Goal: Check status: Check status

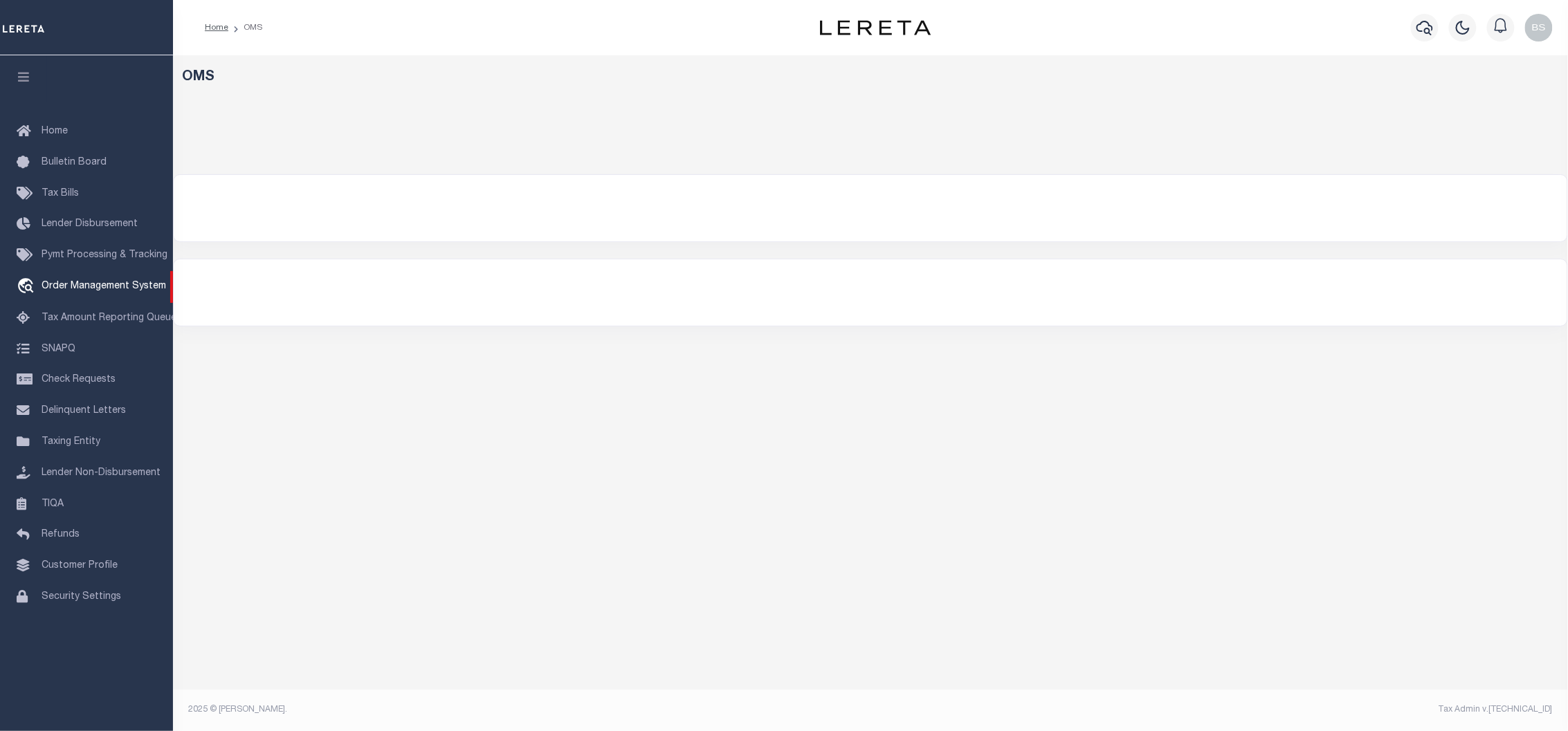
select select "200"
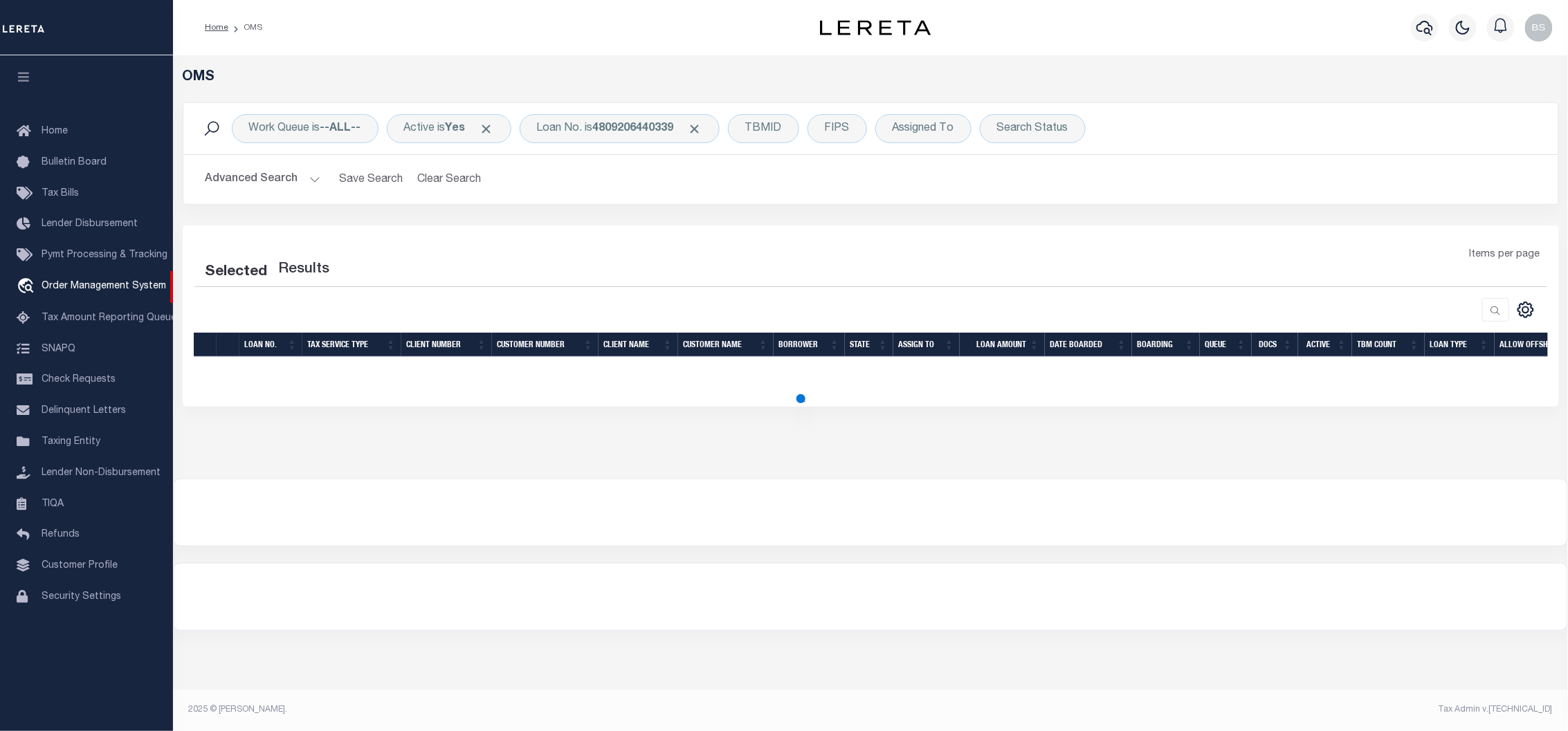
select select "200"
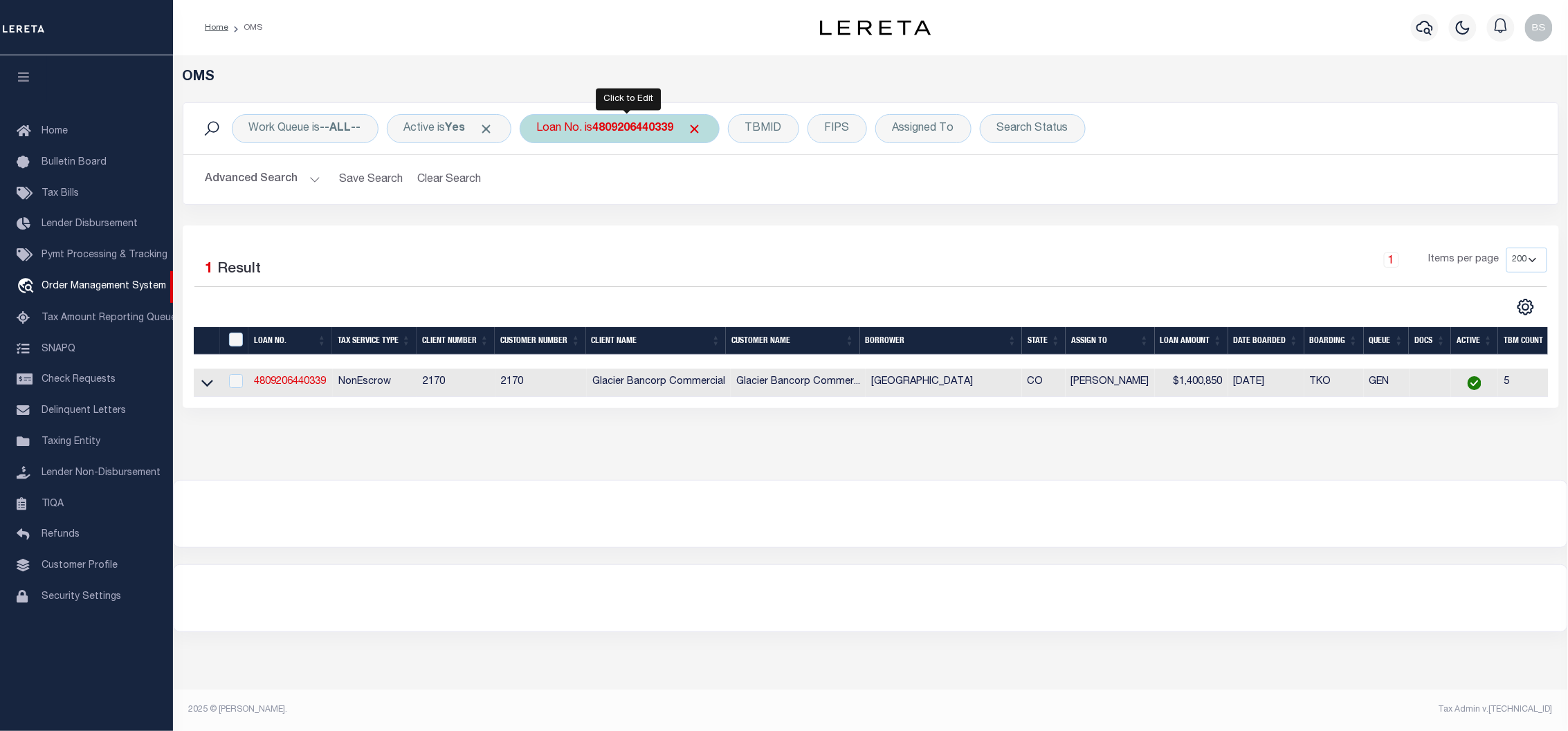
click at [624, 132] on b "4809206440339" at bounding box center [633, 128] width 81 height 11
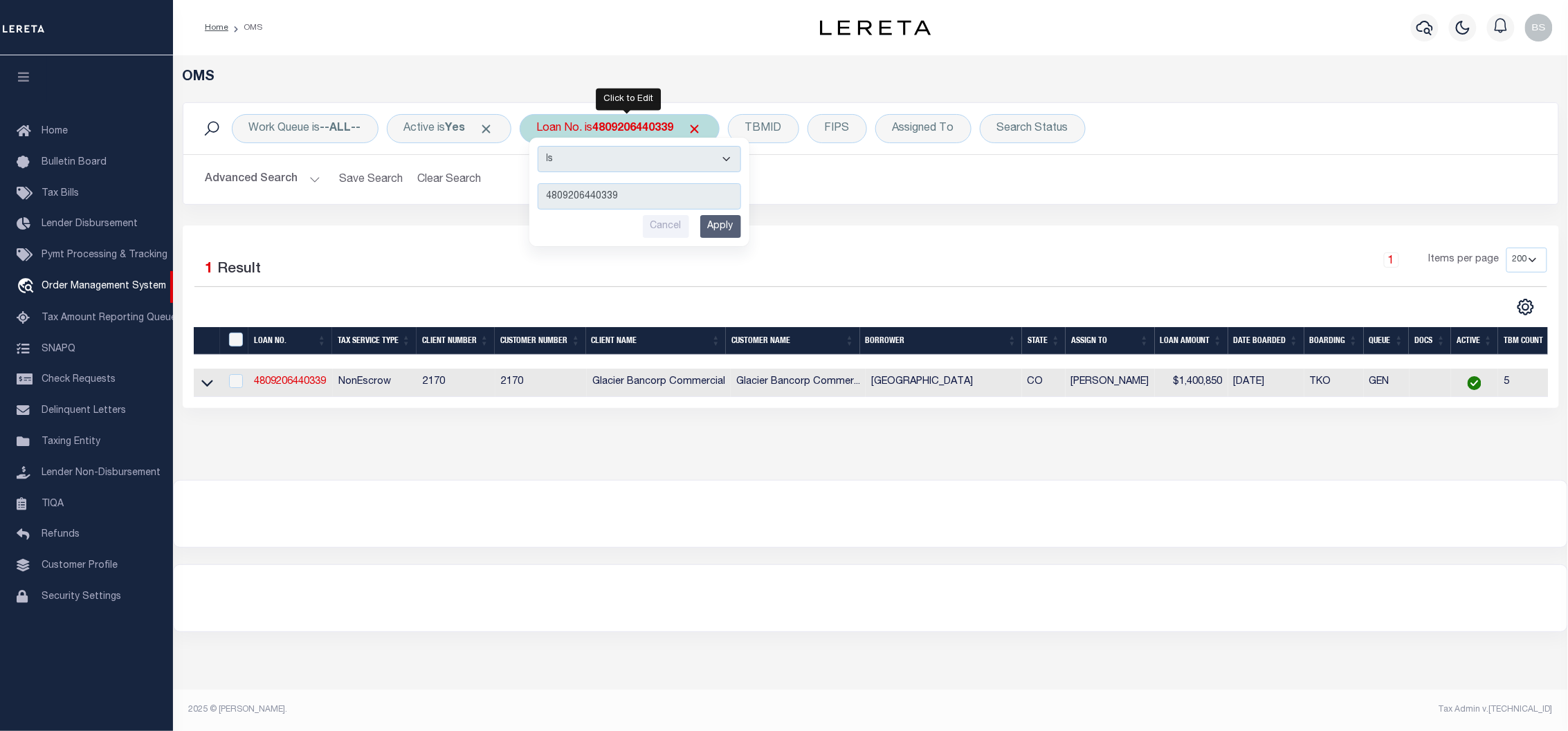
type input "6988"
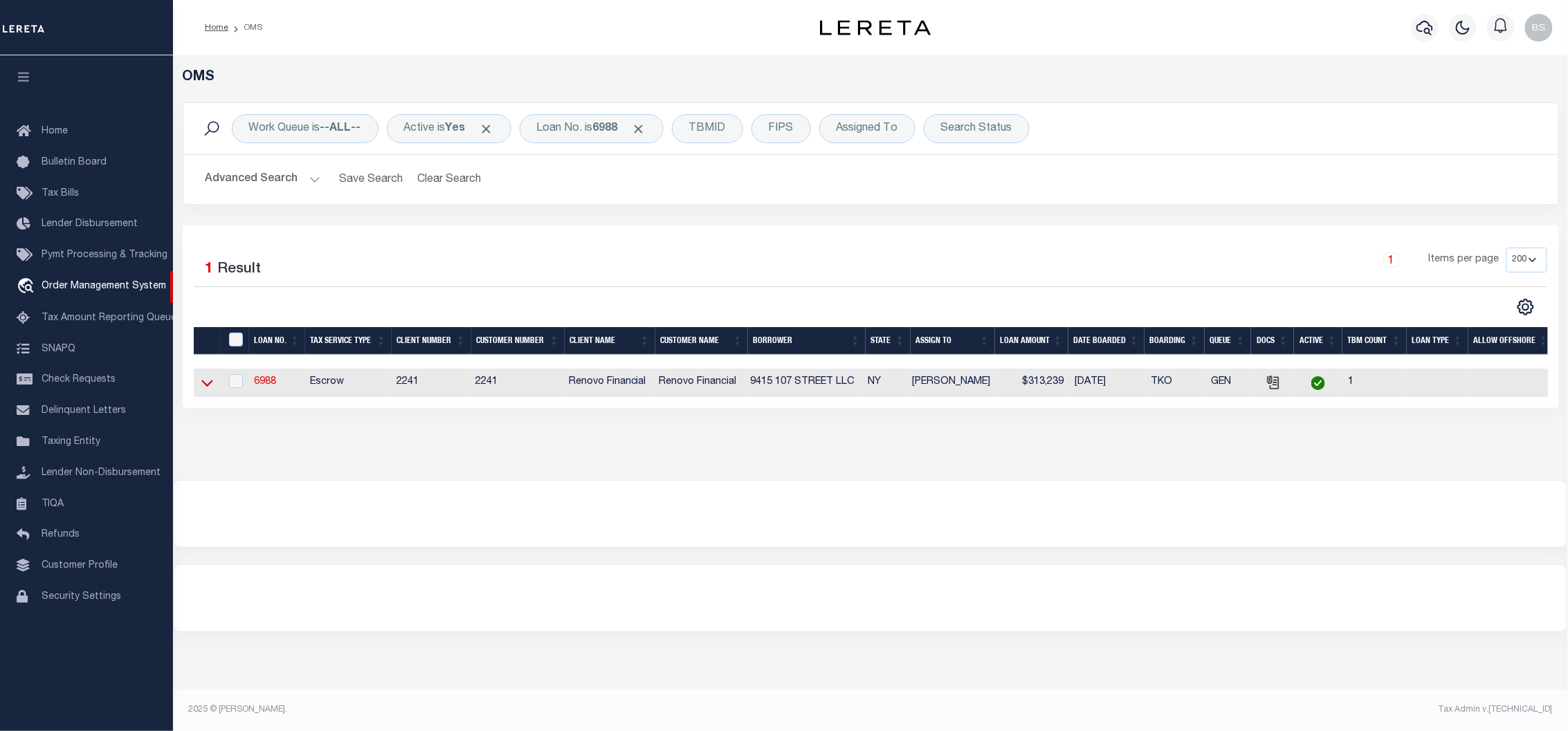
click at [202, 384] on icon at bounding box center [207, 384] width 12 height 7
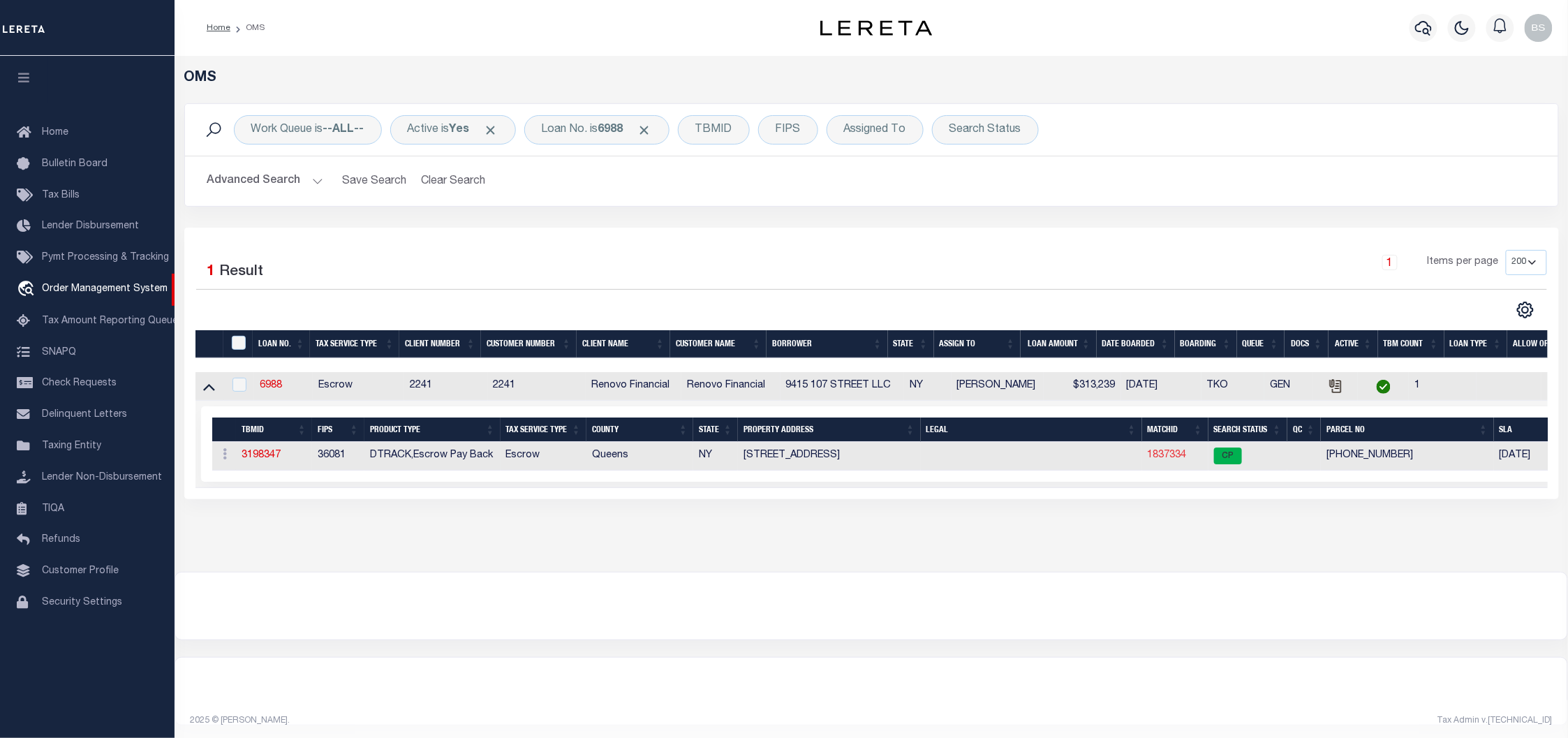
click at [1153, 455] on link "1837334" at bounding box center [1168, 455] width 39 height 9
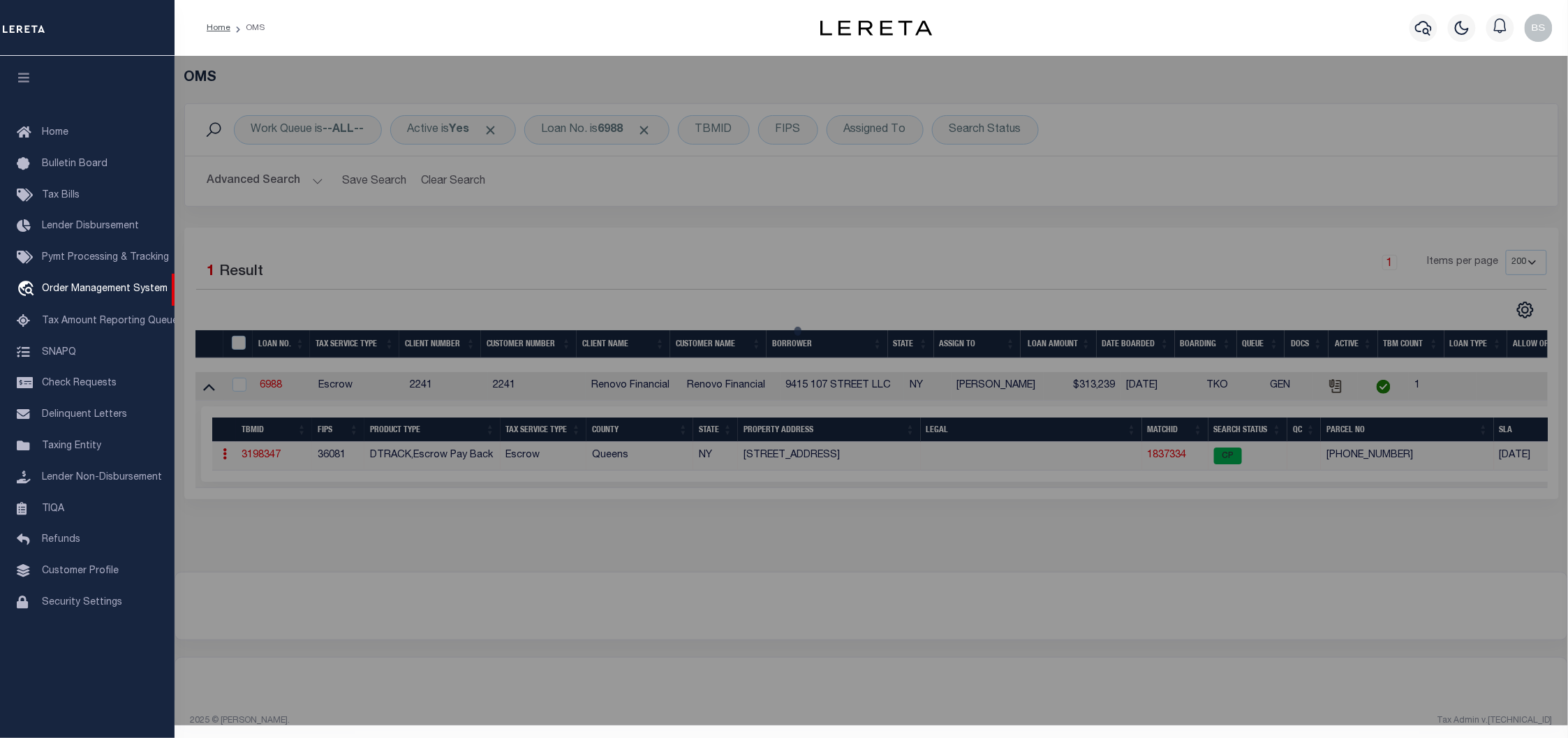
checkbox input "false"
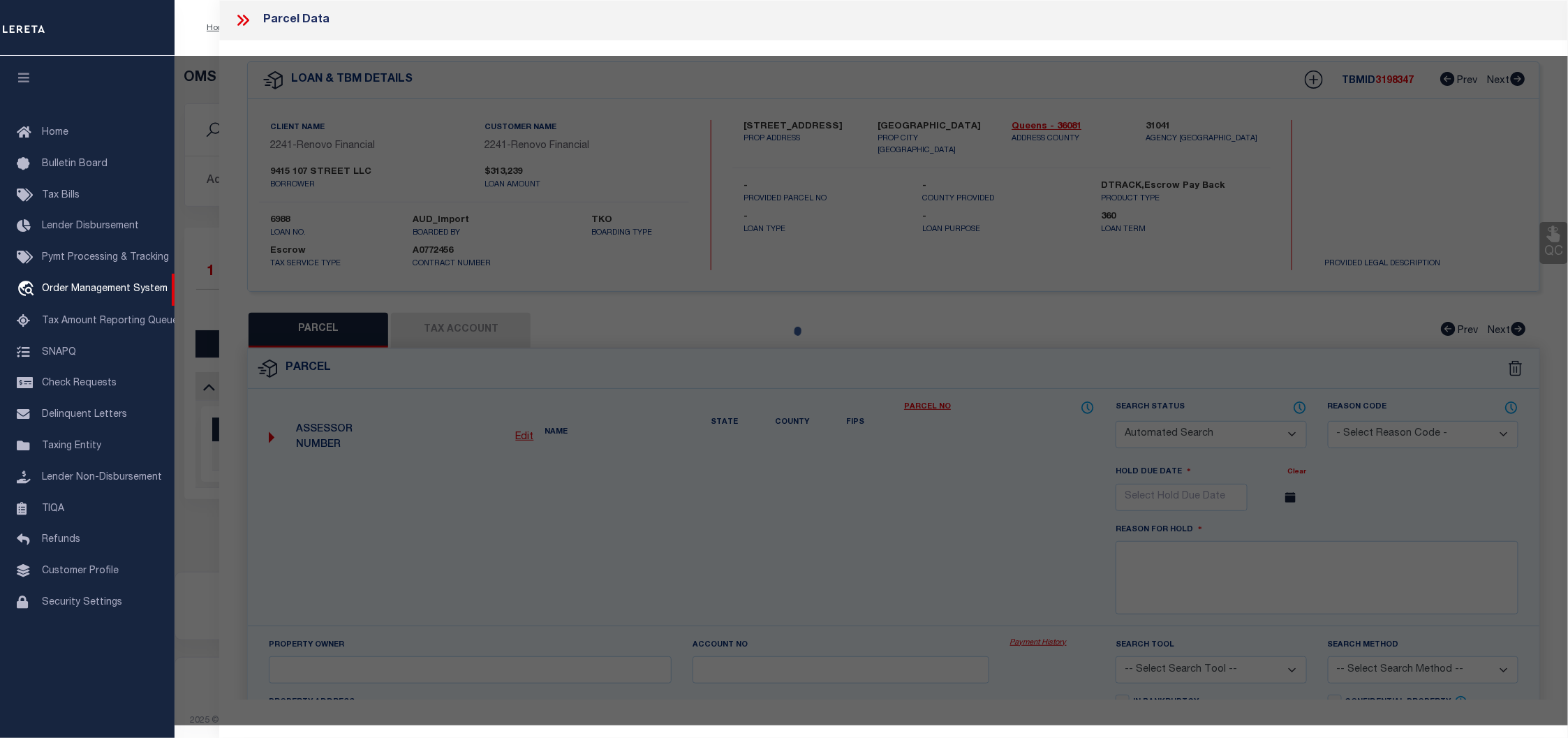
select select "CP"
type input "9415 107 STREET LLC"
select select
type input "94-15107 STREET,"
checkbox input "false"
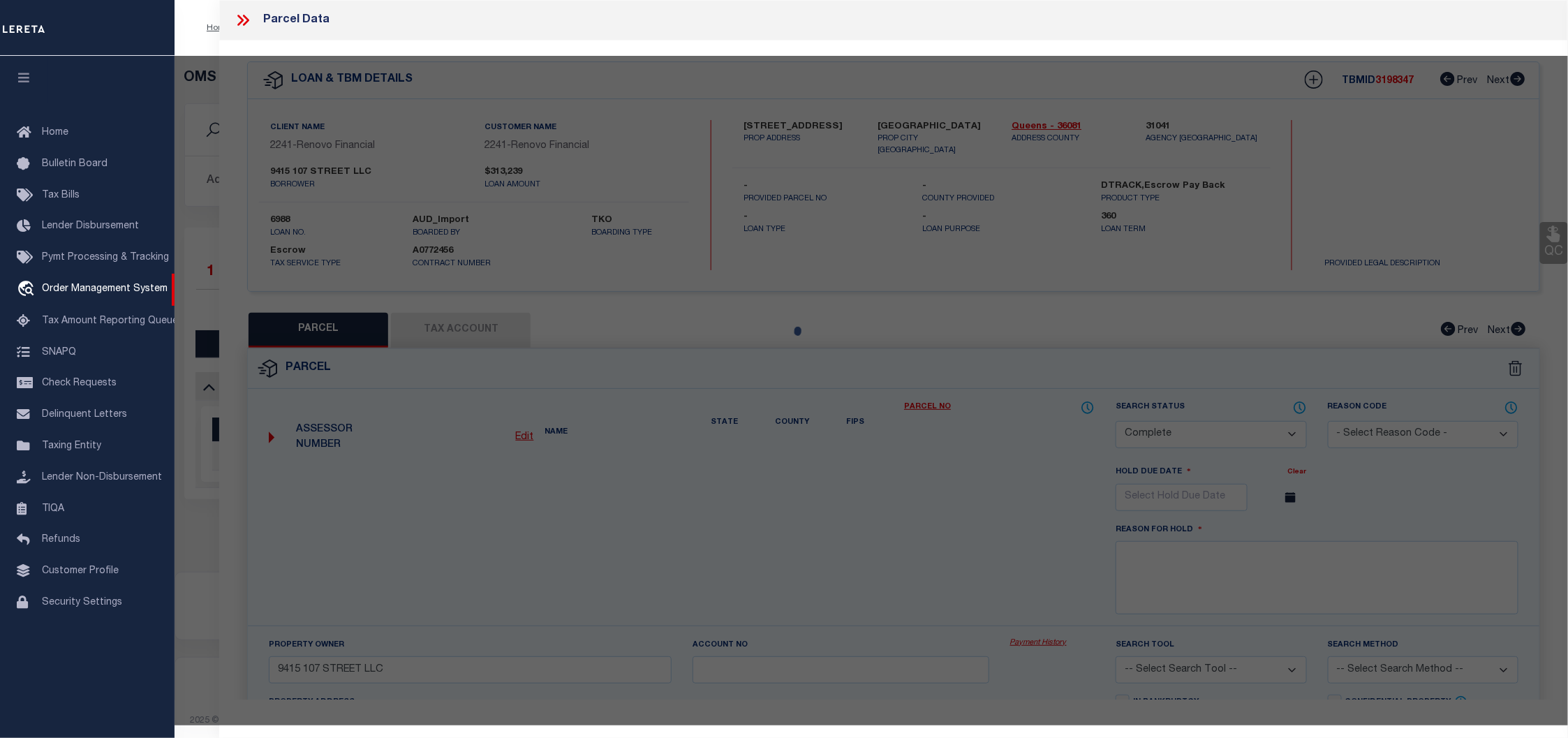
type input "Ozone Park11416"
type textarea "Gross Floor Area:1,892 sf (estimated) Residential Units:2Total # of Units:2"
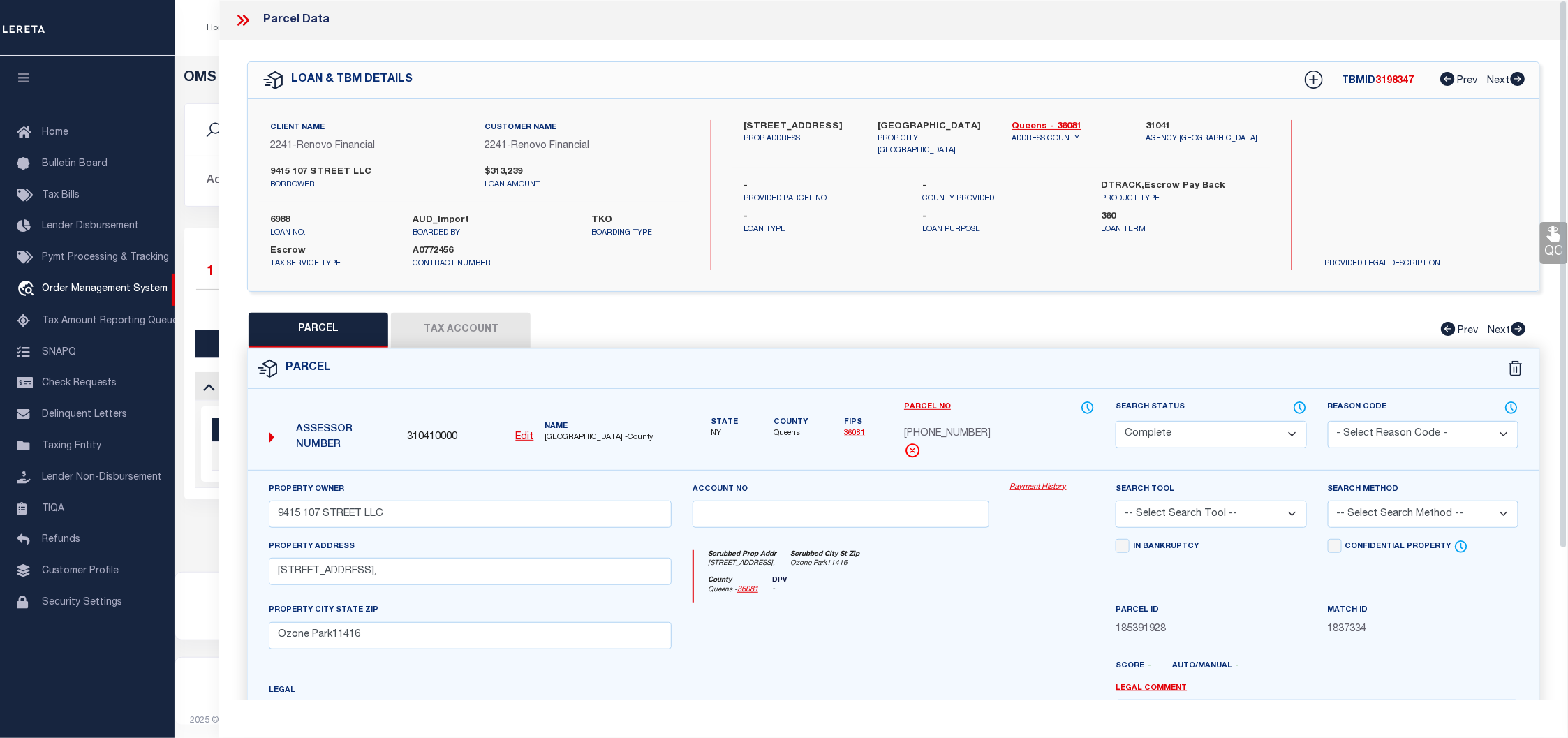
click at [1029, 489] on link "Payment History" at bounding box center [1053, 488] width 85 height 12
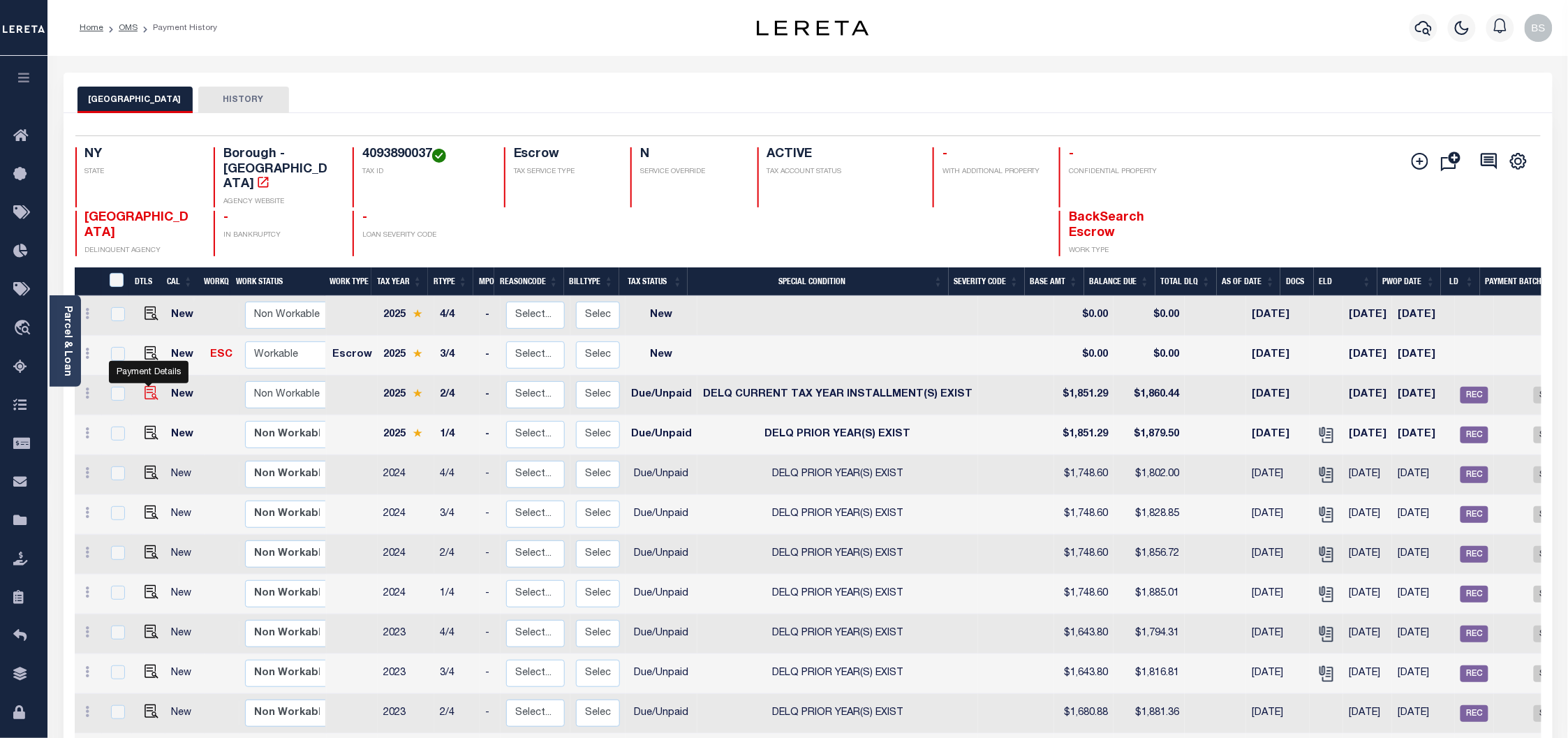
click at [146, 386] on img "" at bounding box center [152, 393] width 14 height 14
checkbox input "true"
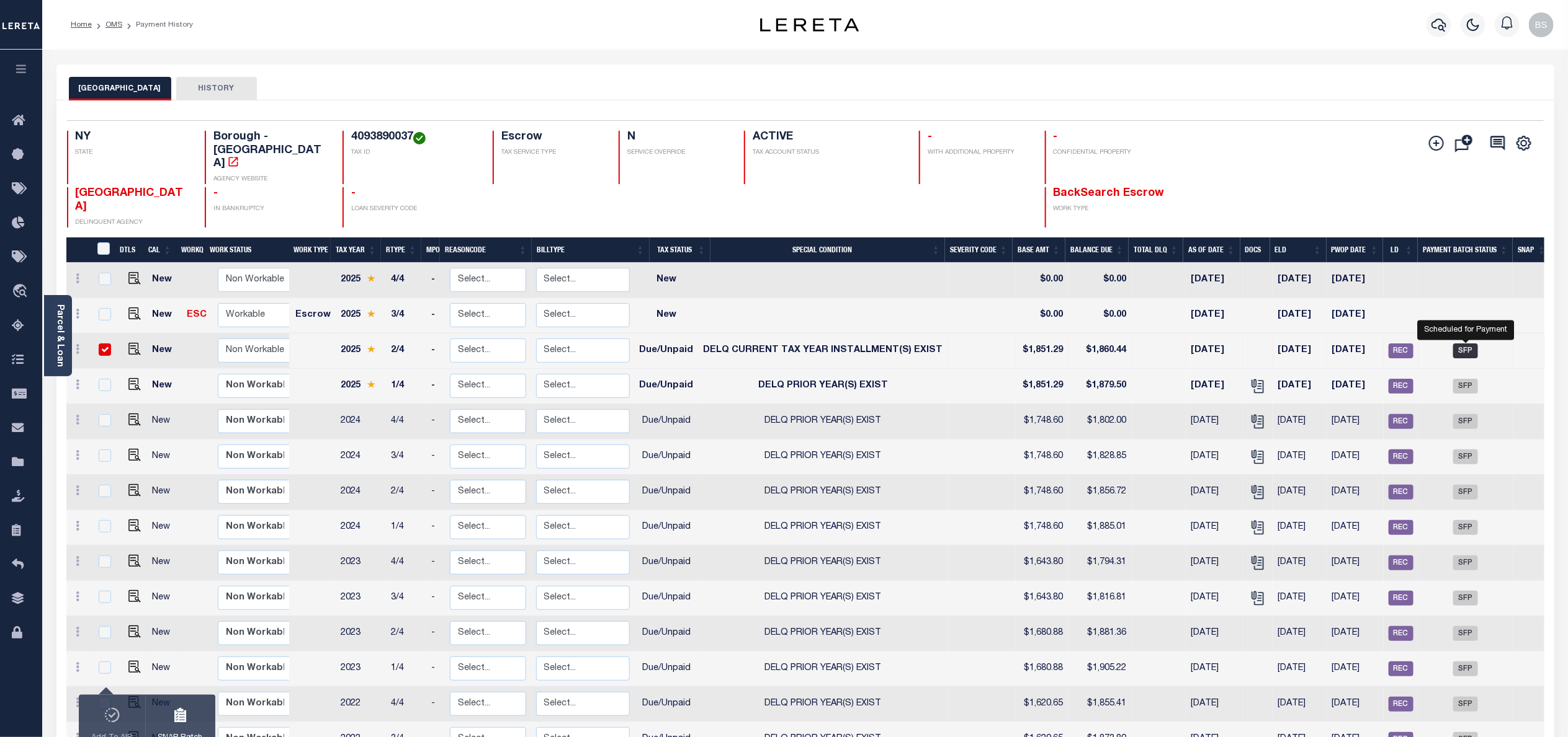
click at [1393, 343] on span "SFP" at bounding box center [1465, 351] width 25 height 15
checkbox input "false"
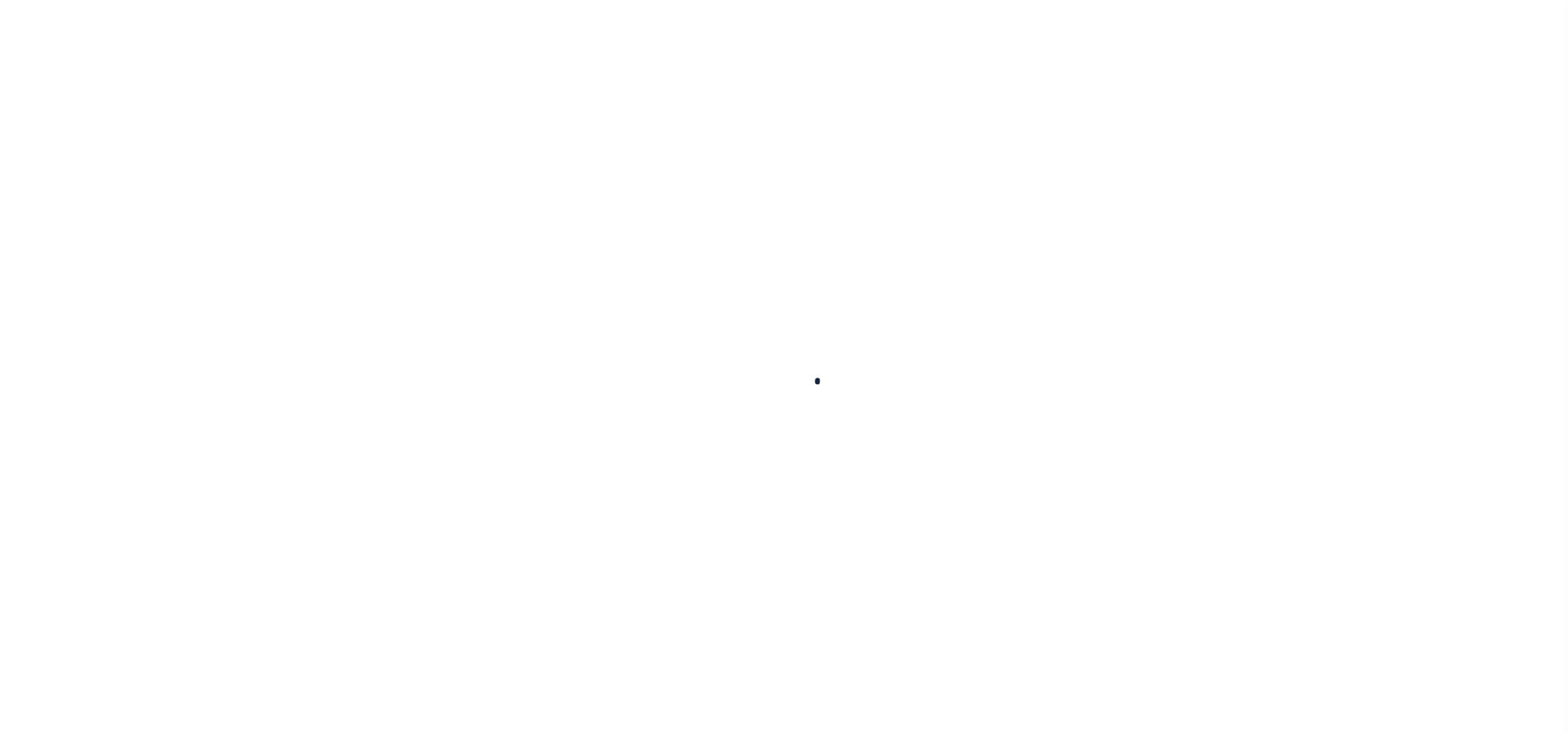
checkbox input "false"
type textarea "CAS-48869 - 2025 2nd installment Delq Taxes Base $1,851.29 P&I $9.15 - lender l…"
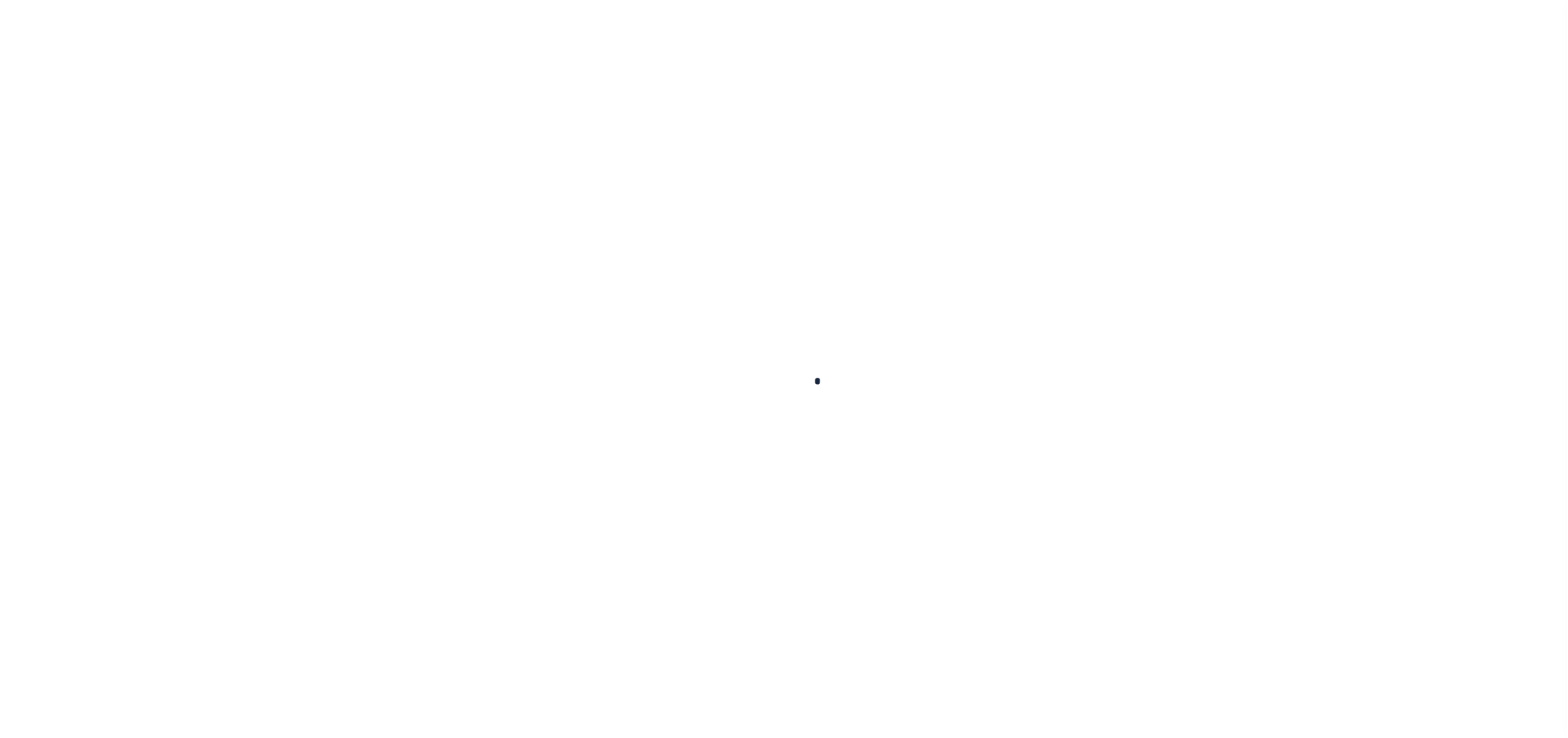
type input "Quarterly"
type input "[DATE]"
select select "DUE"
select select "17"
type input "$1,851.29"
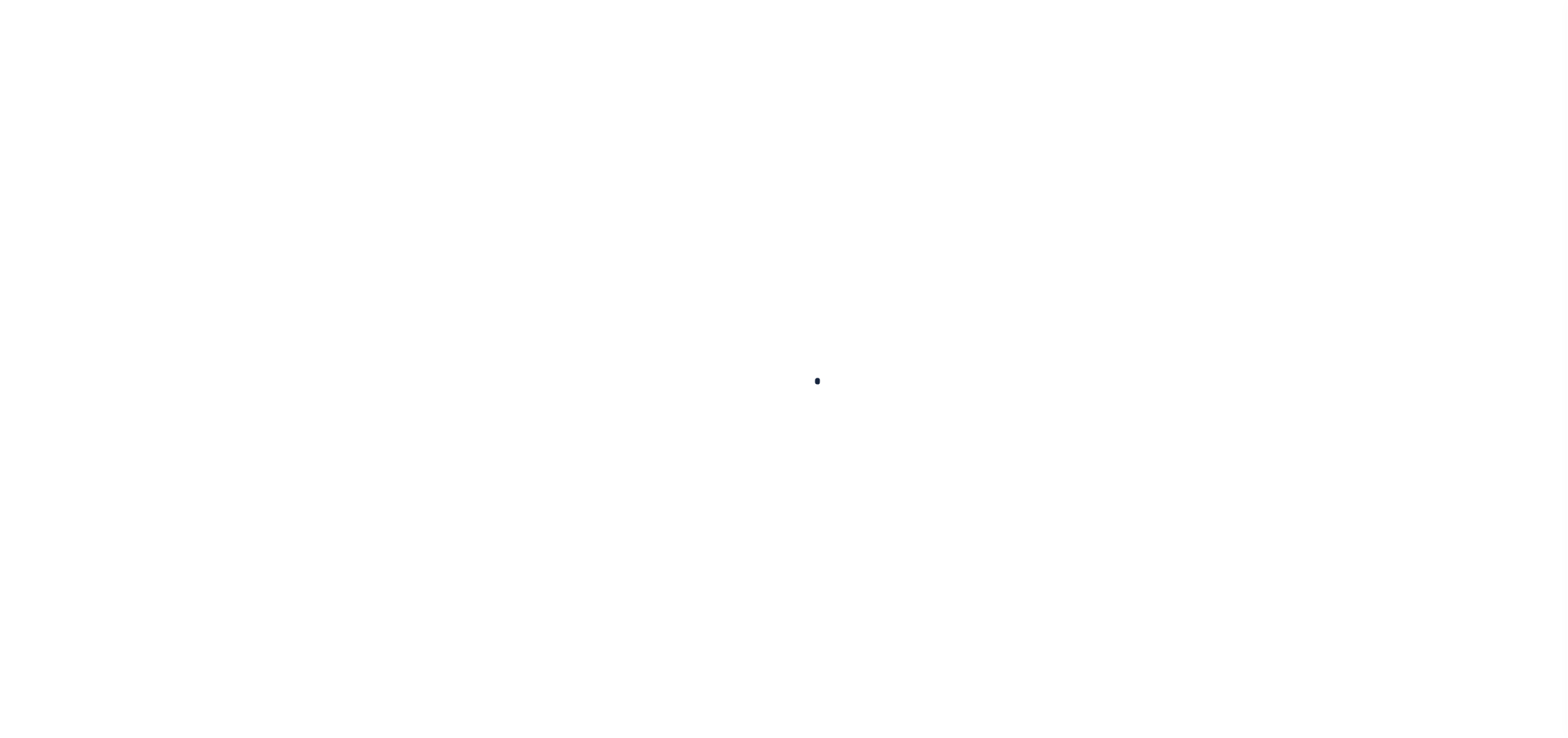
type input "$9.15"
type input "$1,860.44"
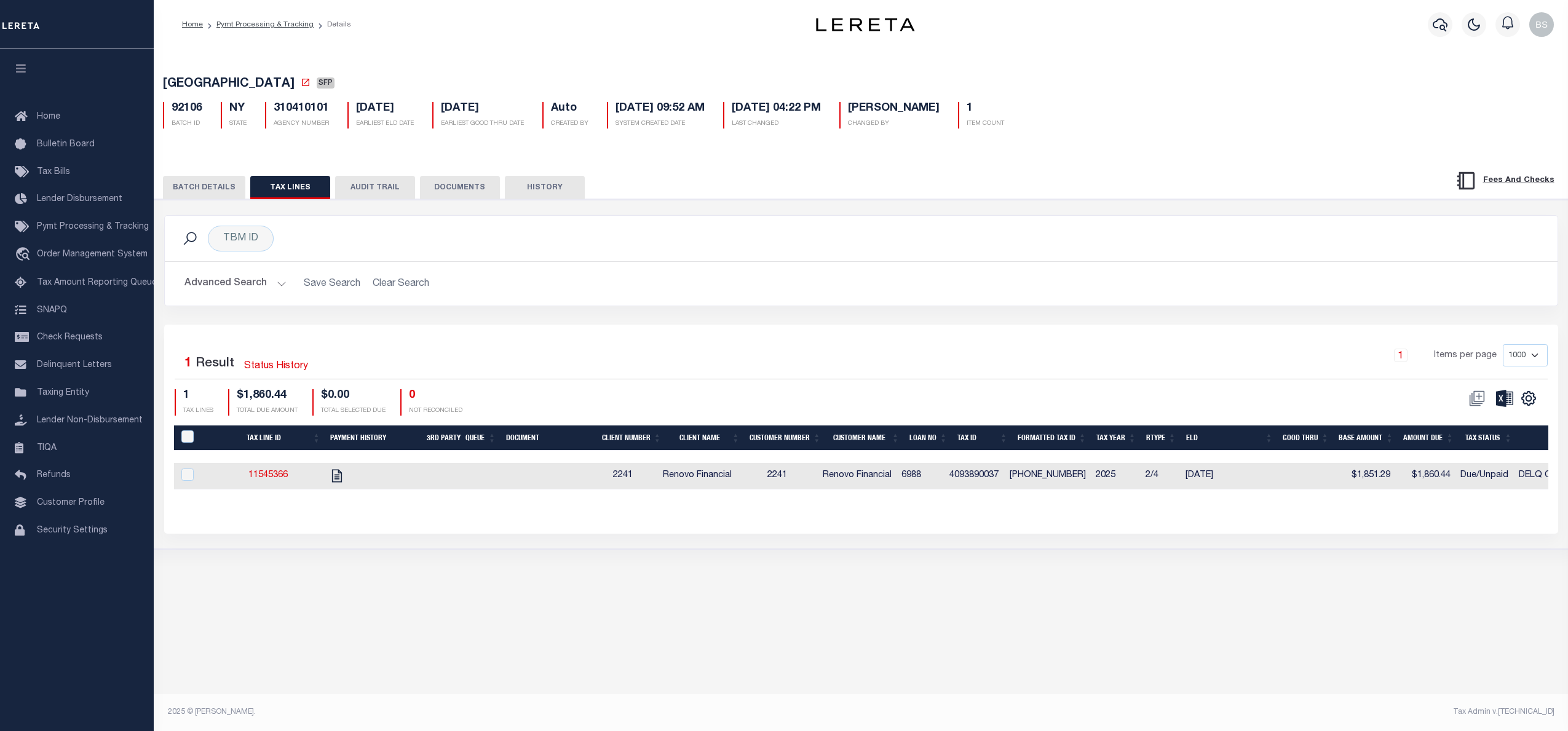
click at [205, 190] on button "BATCH DETAILS" at bounding box center [204, 187] width 82 height 23
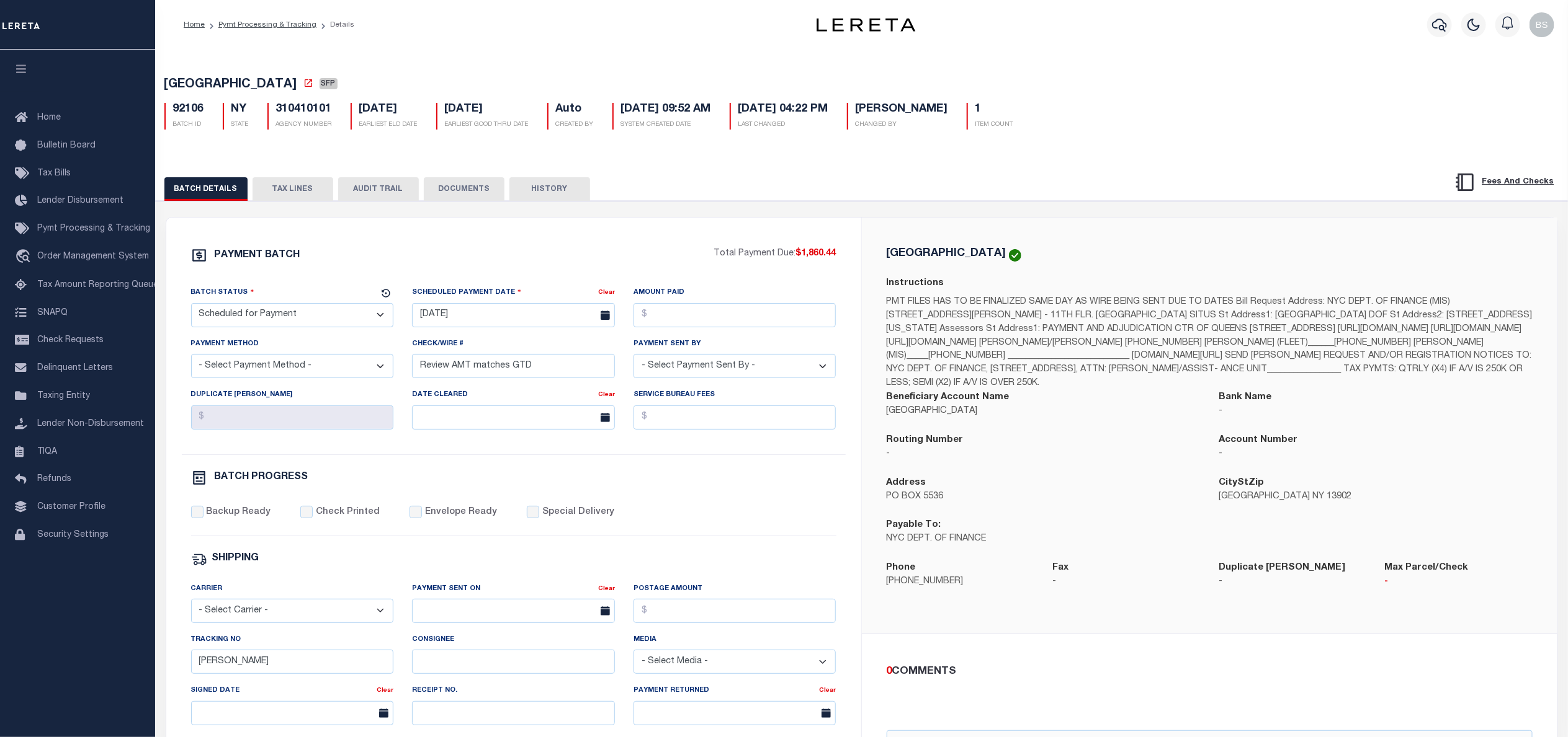
click at [300, 194] on button "TAX LINES" at bounding box center [293, 189] width 81 height 23
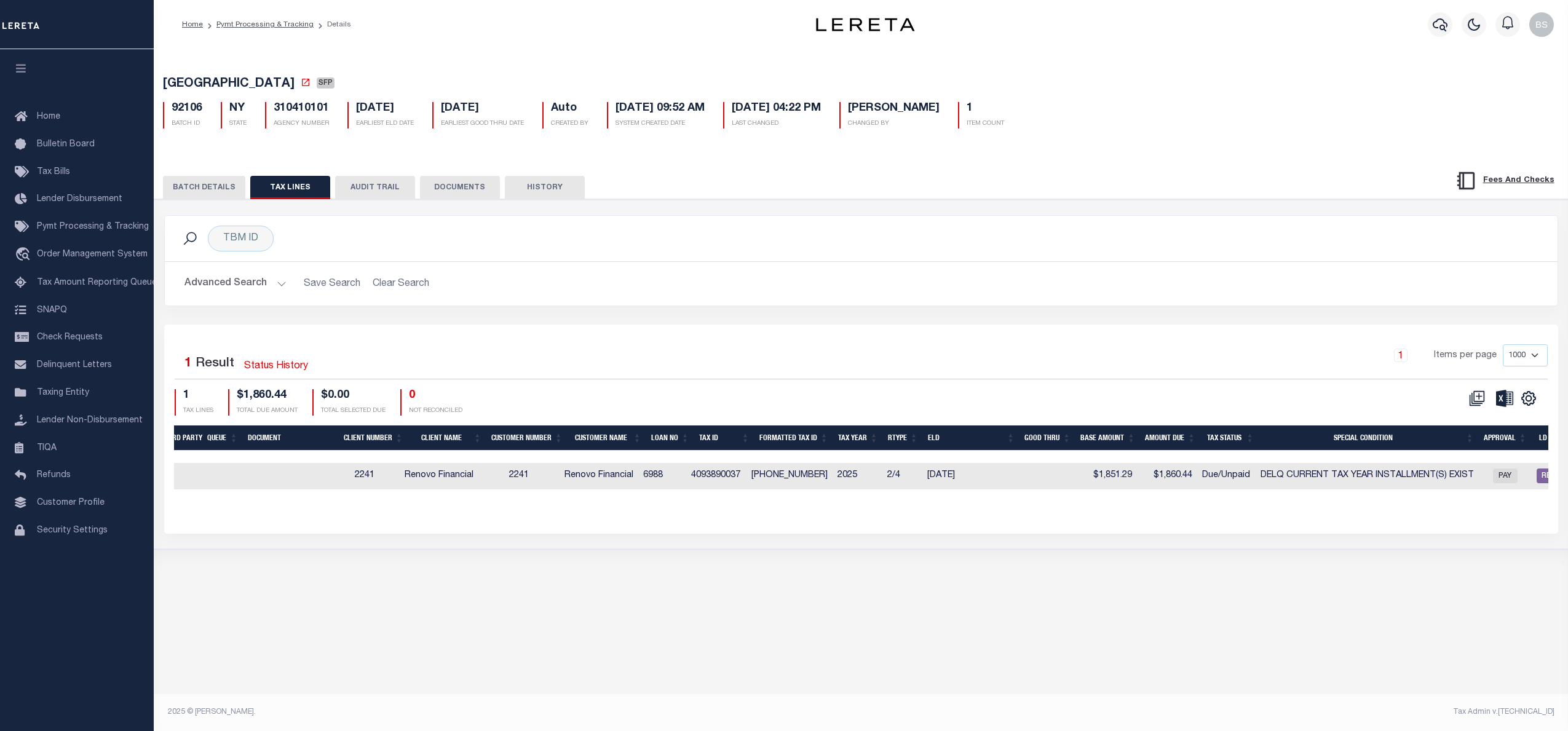
scroll to position [0, 340]
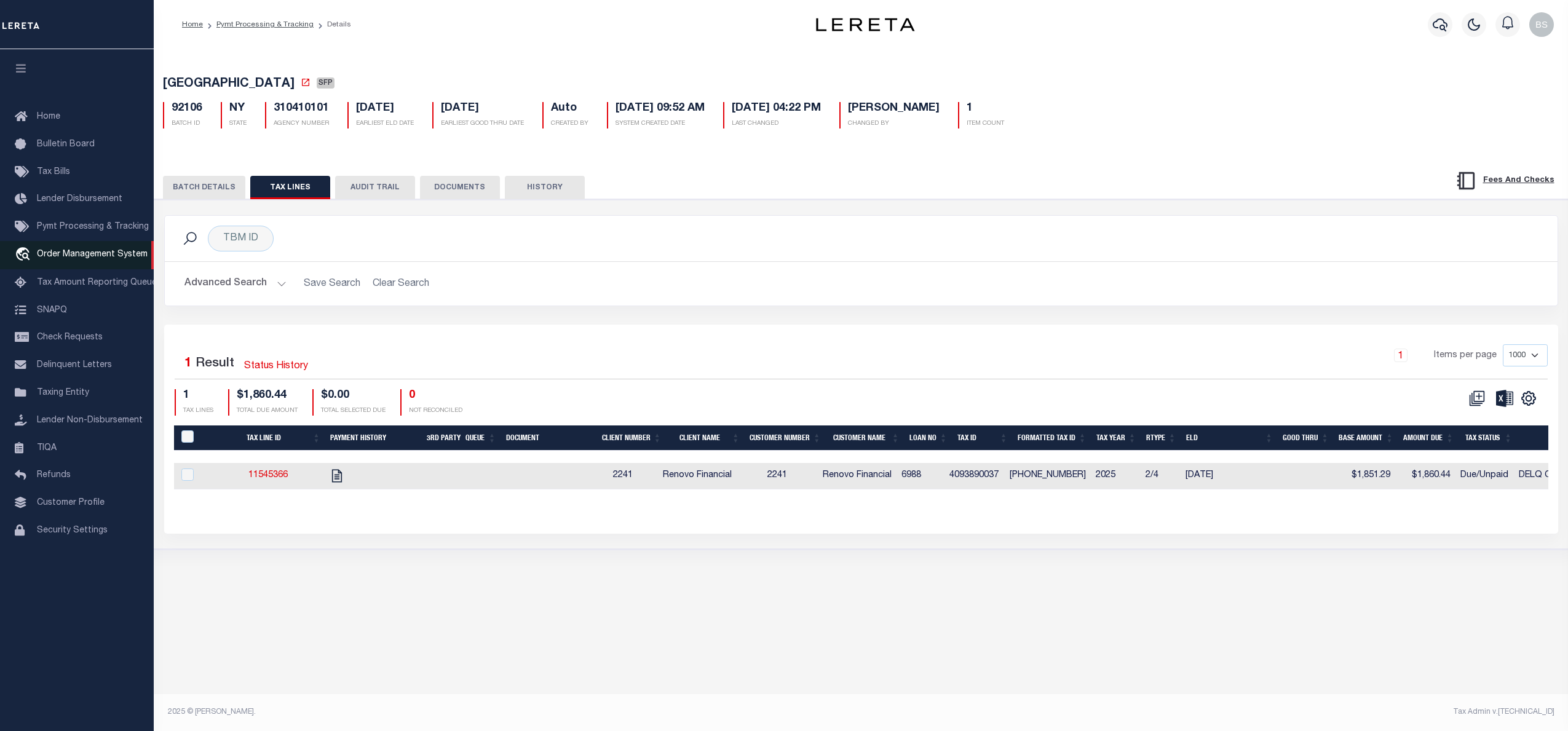
click at [73, 255] on span "Order Management System" at bounding box center [92, 254] width 111 height 8
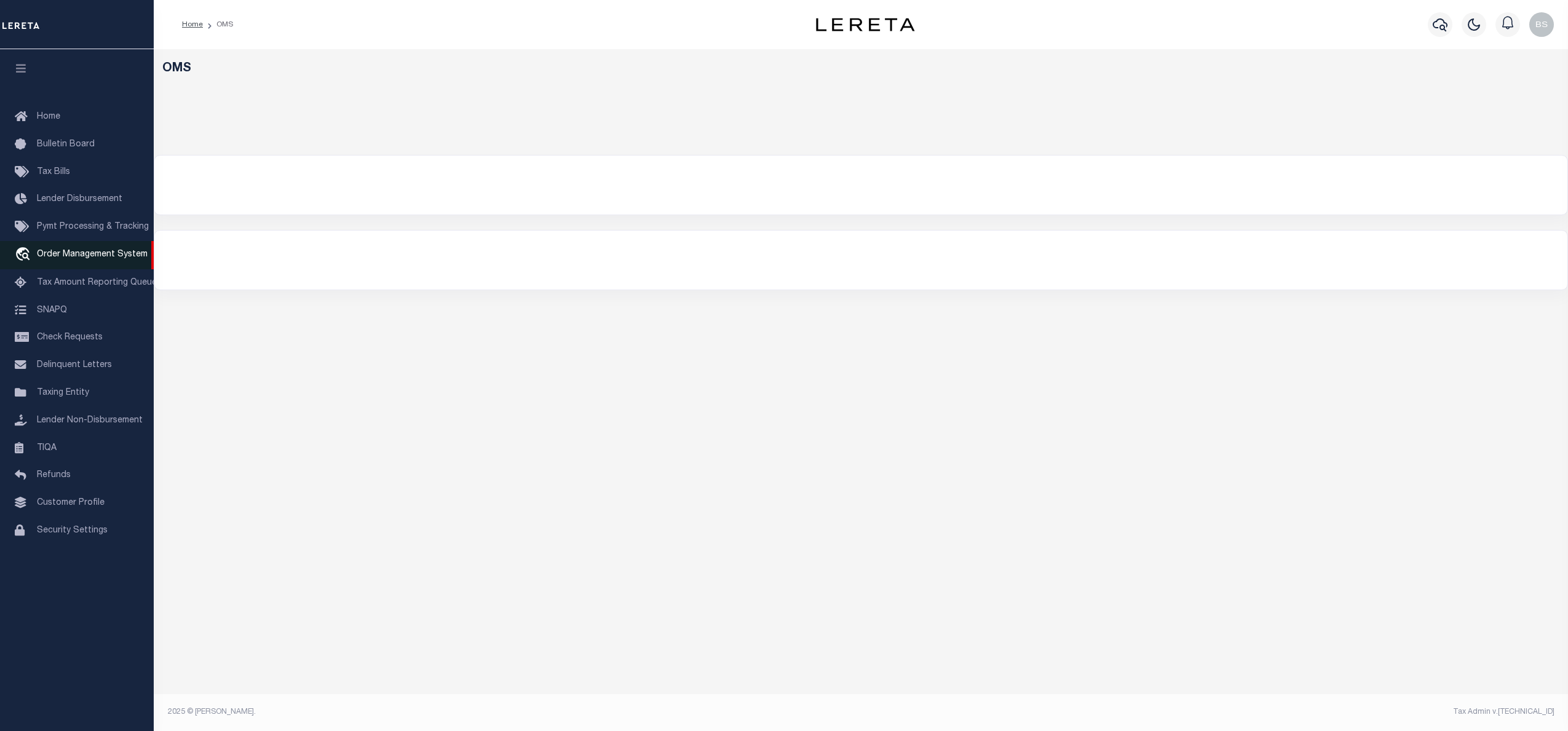
select select "200"
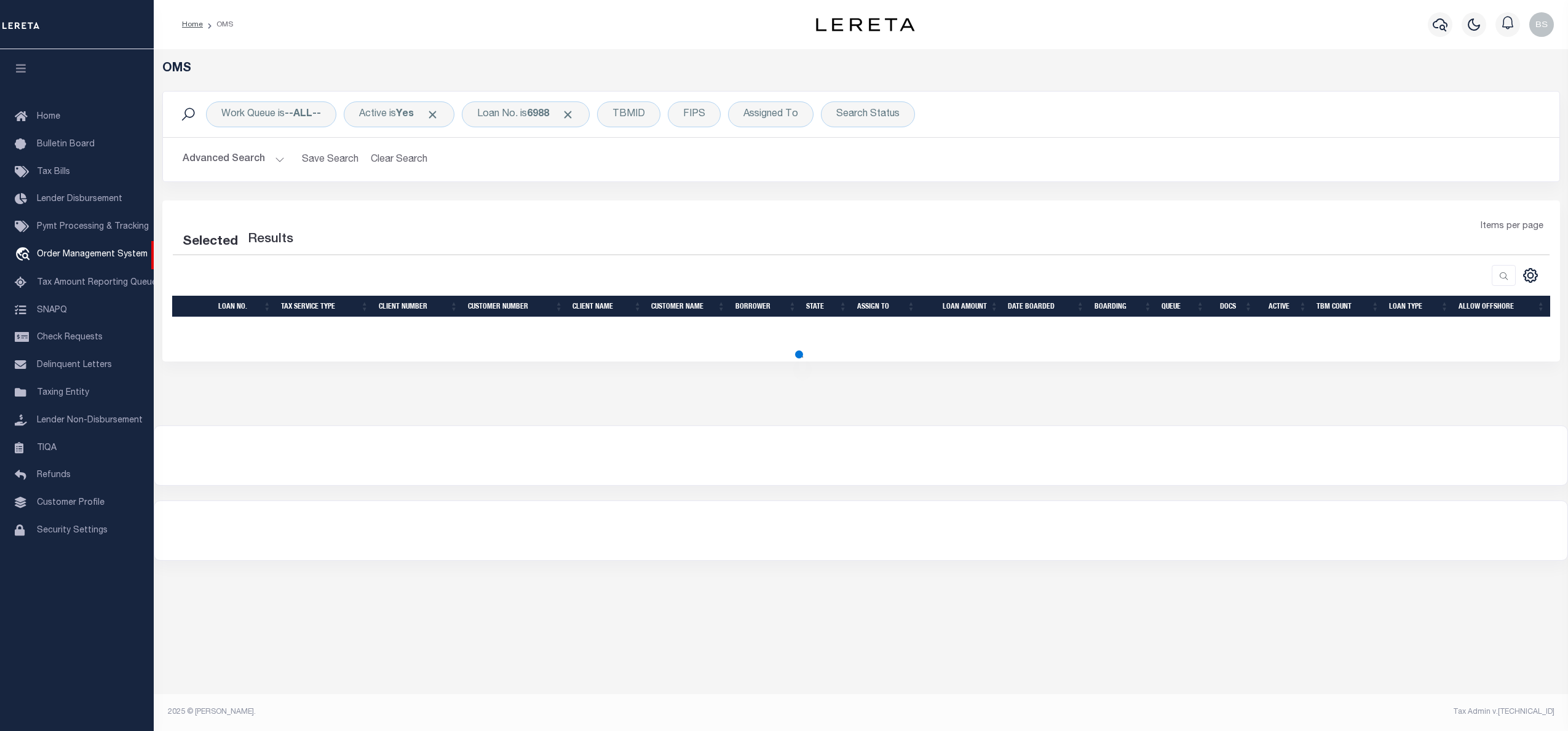
select select "200"
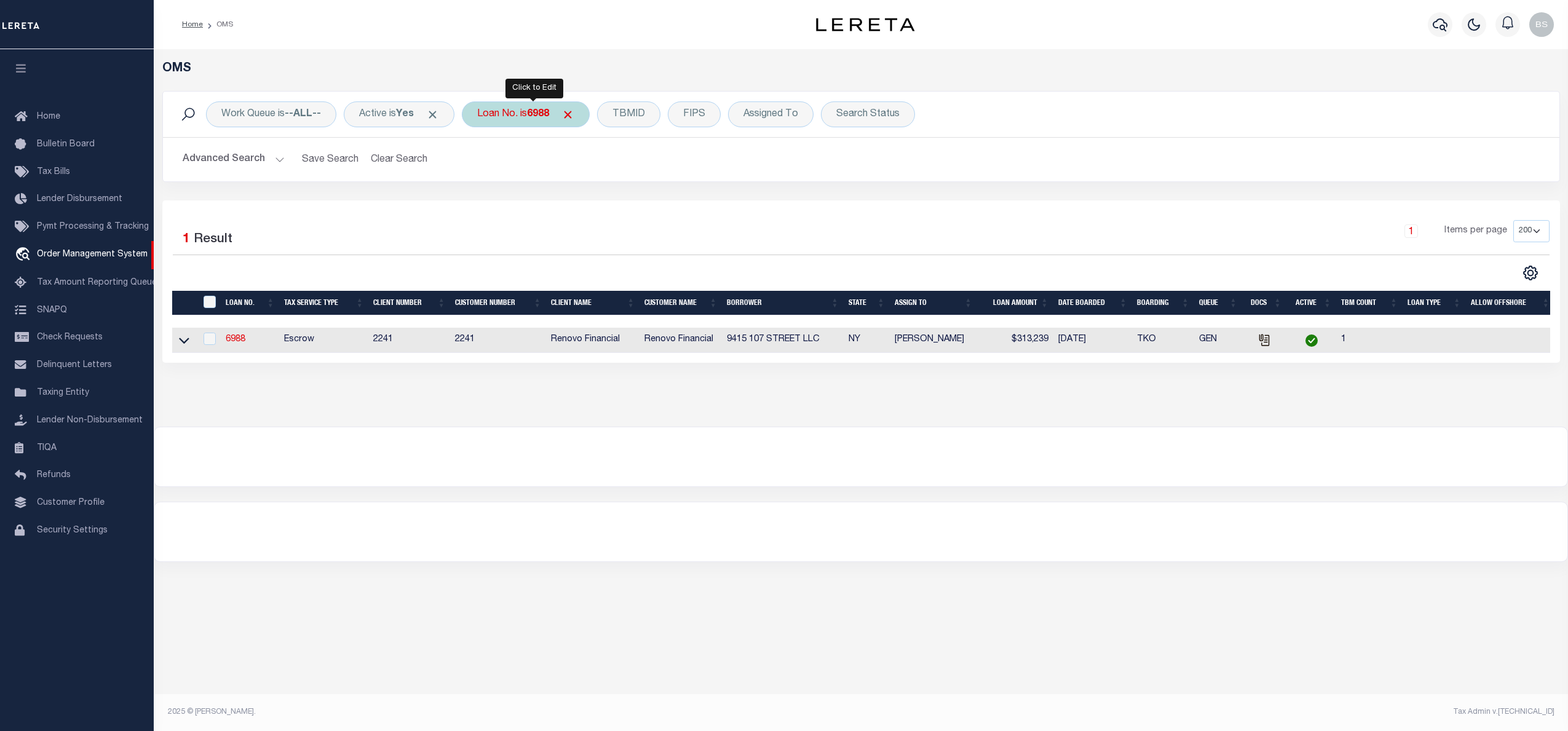
click at [525, 121] on div "Loan No. is 6988" at bounding box center [525, 114] width 128 height 25
type input "10010174"
click at [187, 346] on icon at bounding box center [184, 340] width 10 height 13
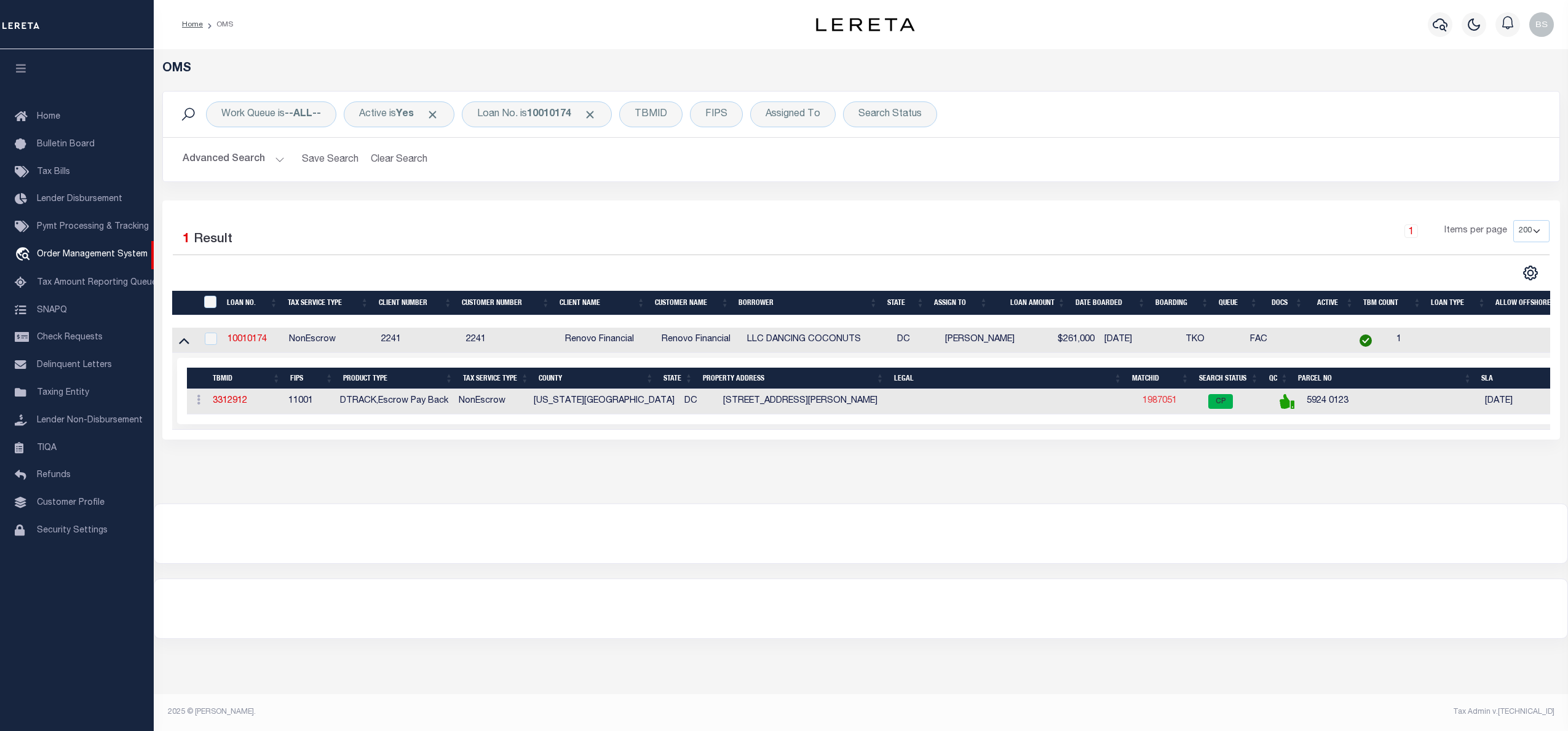
click at [1150, 403] on link "1987051" at bounding box center [1160, 400] width 34 height 8
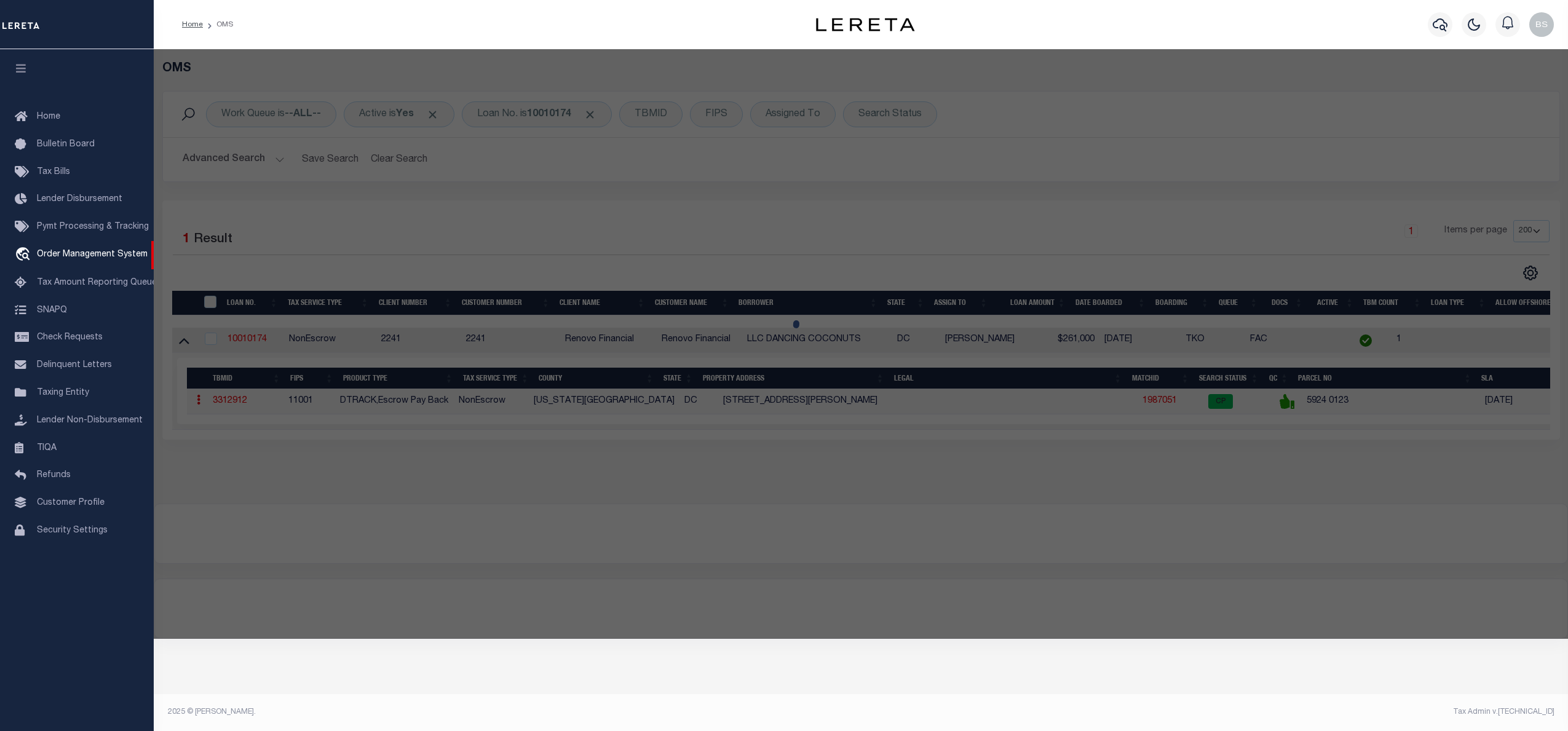
checkbox input "false"
select select "CP"
type input "DANCING COCONUTS LLC"
select select "AGW"
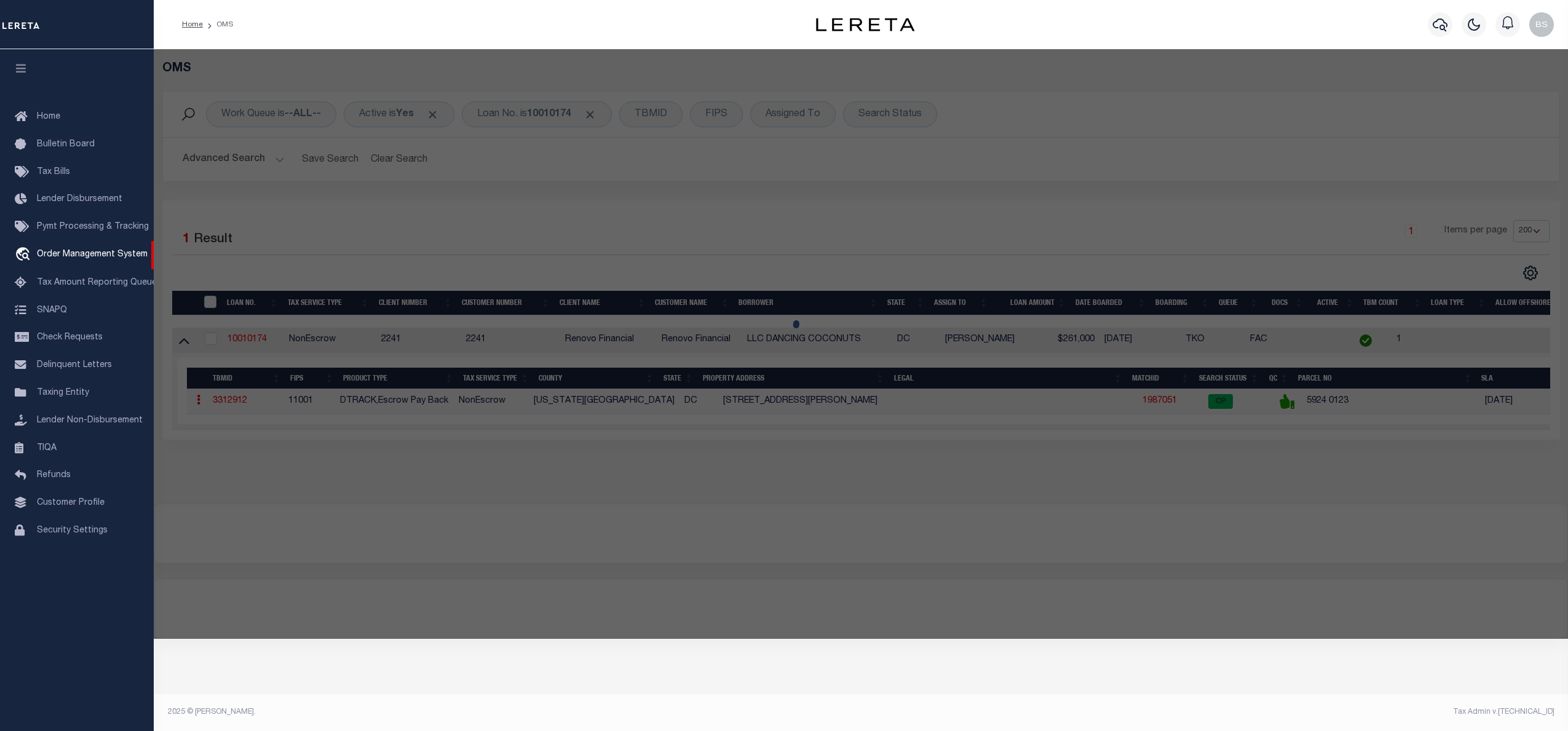
select select "ADD"
type input "903 BARNABY ST SE"
checkbox input "false"
type input "WASHINGTON DC 20032"
type textarea "Tax ID Formatting"
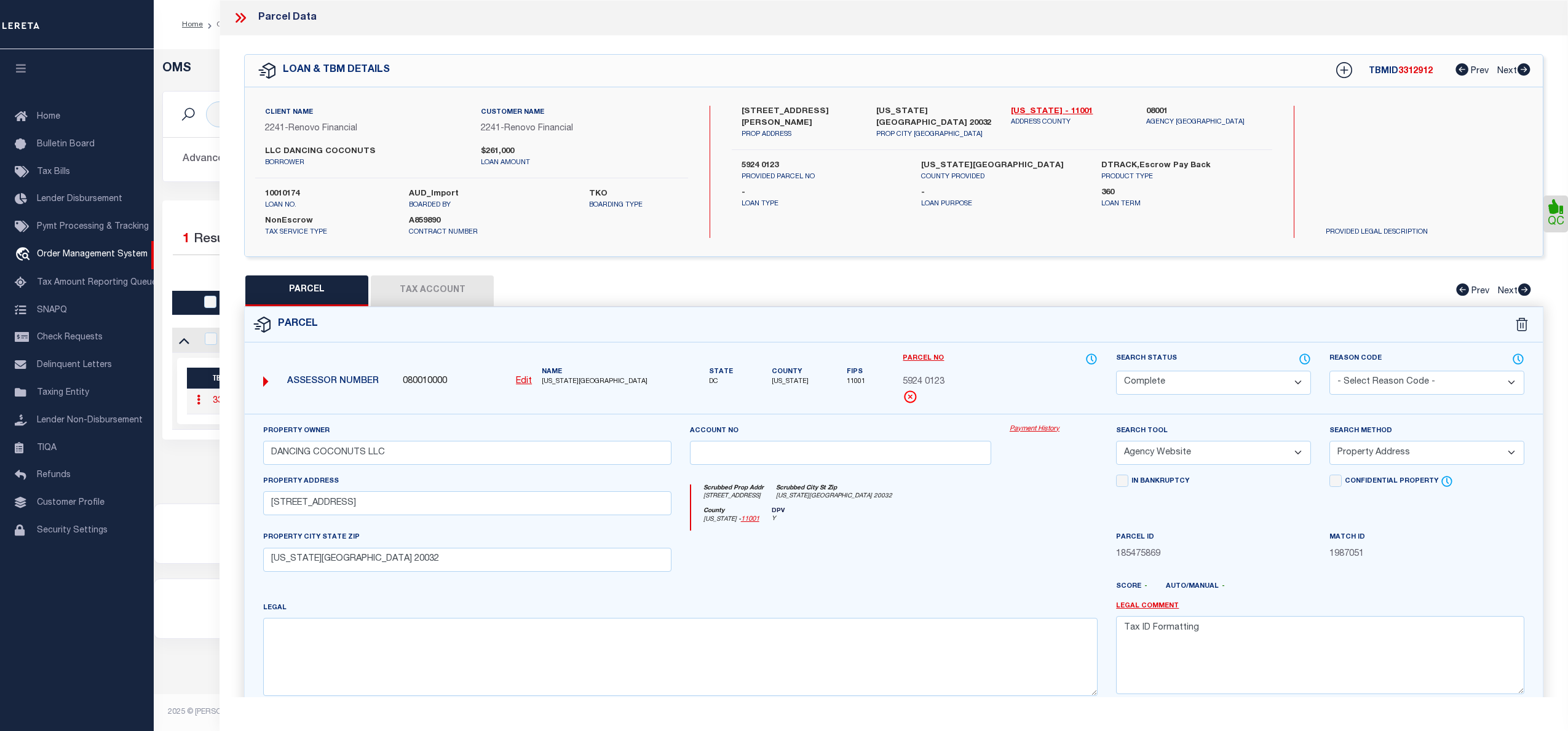
click at [1044, 428] on link "Payment History" at bounding box center [1053, 430] width 88 height 10
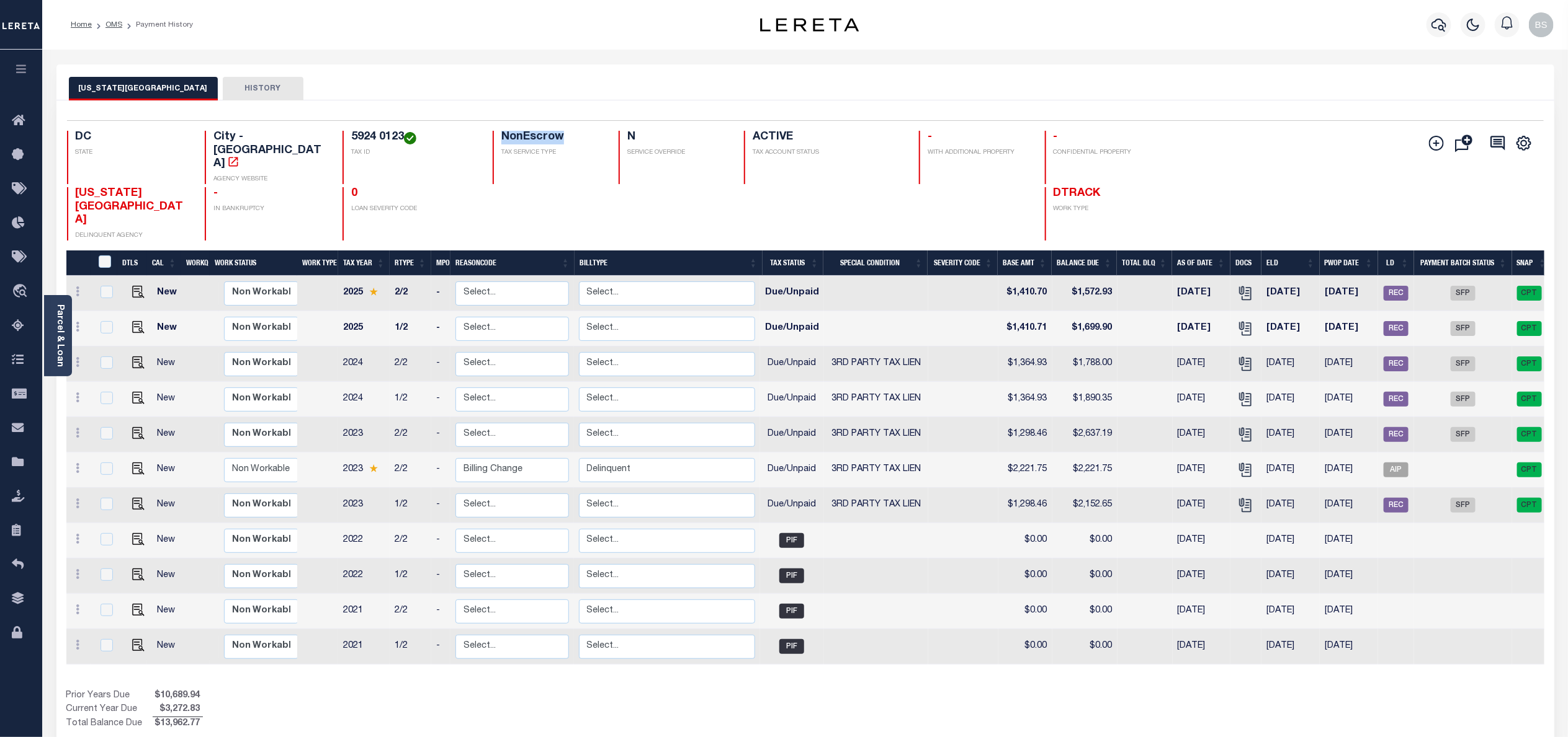
drag, startPoint x: 537, startPoint y: 135, endPoint x: 451, endPoint y: 132, distance: 86.1
click at [451, 132] on div "DC STATE City - DC AGENCY WEBSITE 5924 0123 TAX ID NonEscrow TAX SERVICE TYPE N…" at bounding box center [682, 157] width 1231 height 54
click at [1525, 286] on span "CPT" at bounding box center [1529, 293] width 25 height 15
checkbox input "true"
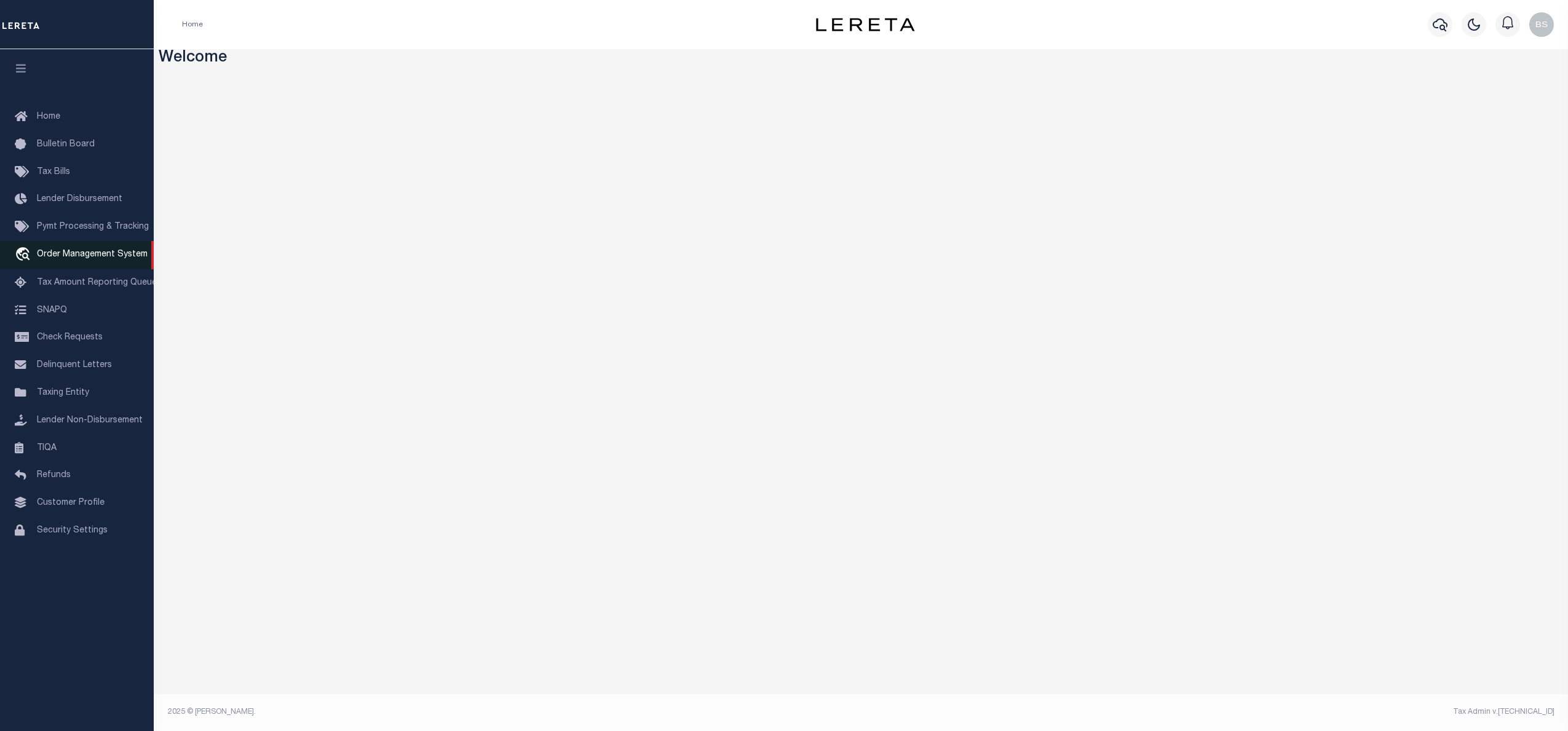
click at [82, 256] on span "Order Management System" at bounding box center [92, 254] width 111 height 8
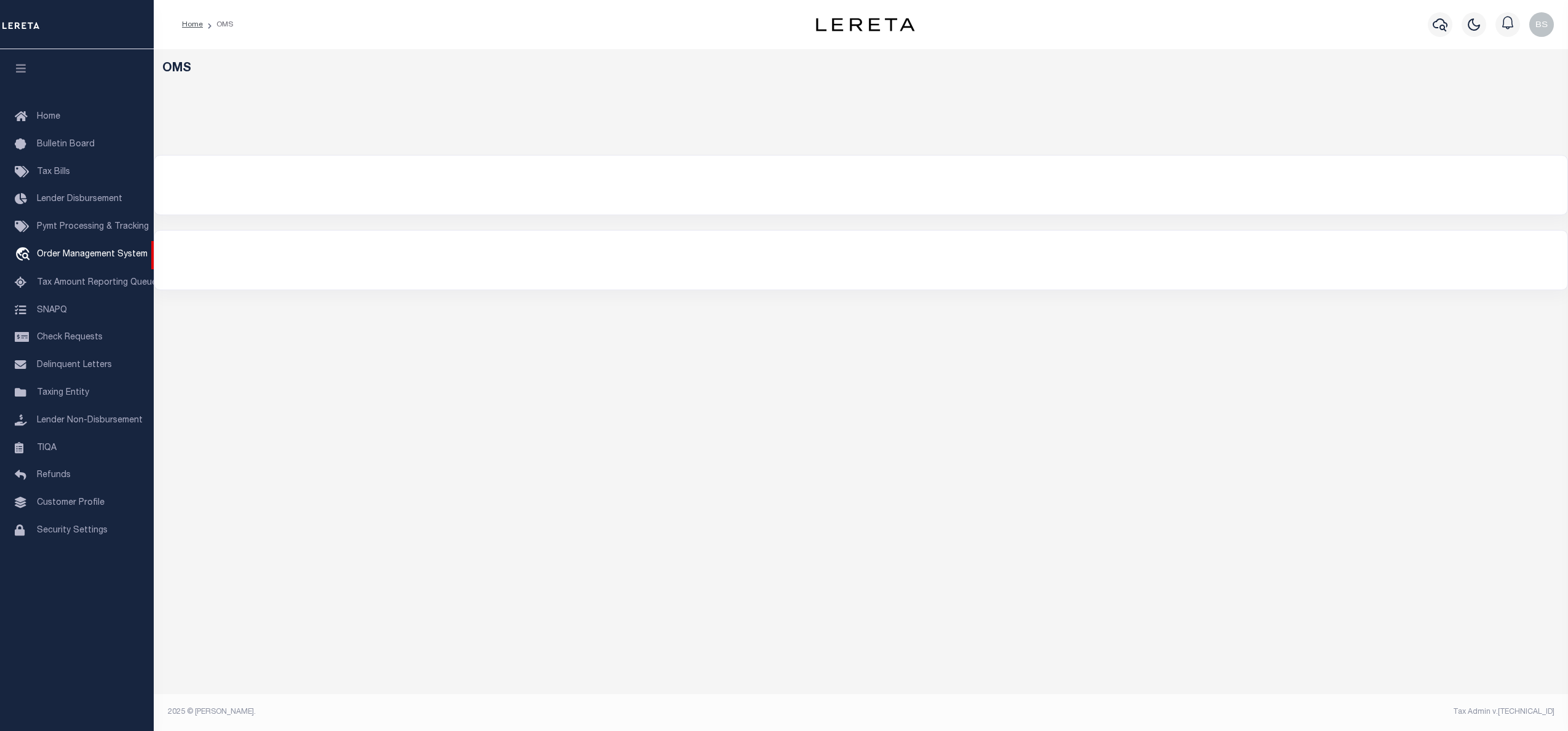
select select "200"
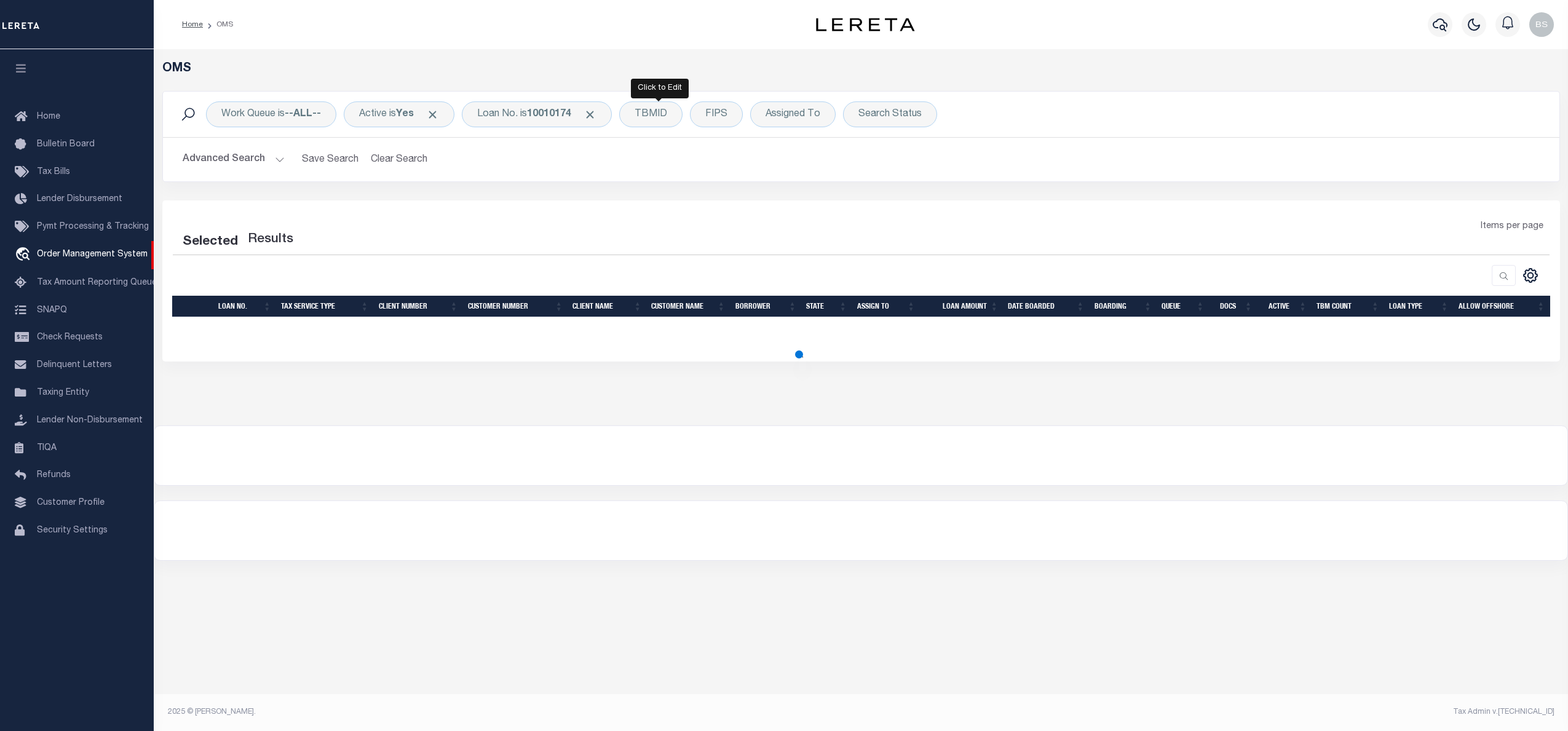
select select "200"
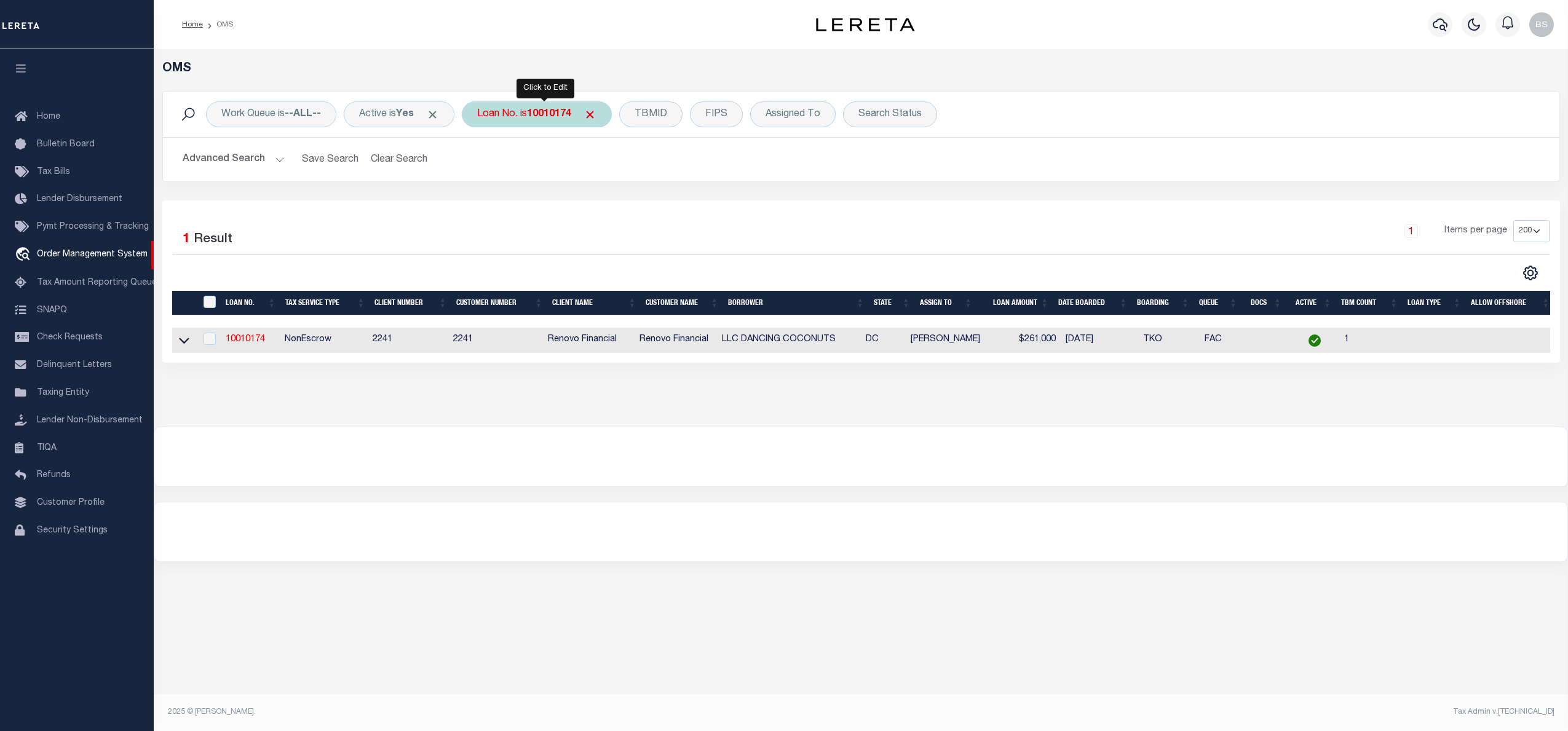
click at [535, 113] on div "Loan No. is 10010174" at bounding box center [537, 114] width 150 height 25
type input "6988"
click at [183, 340] on icon at bounding box center [184, 340] width 10 height 13
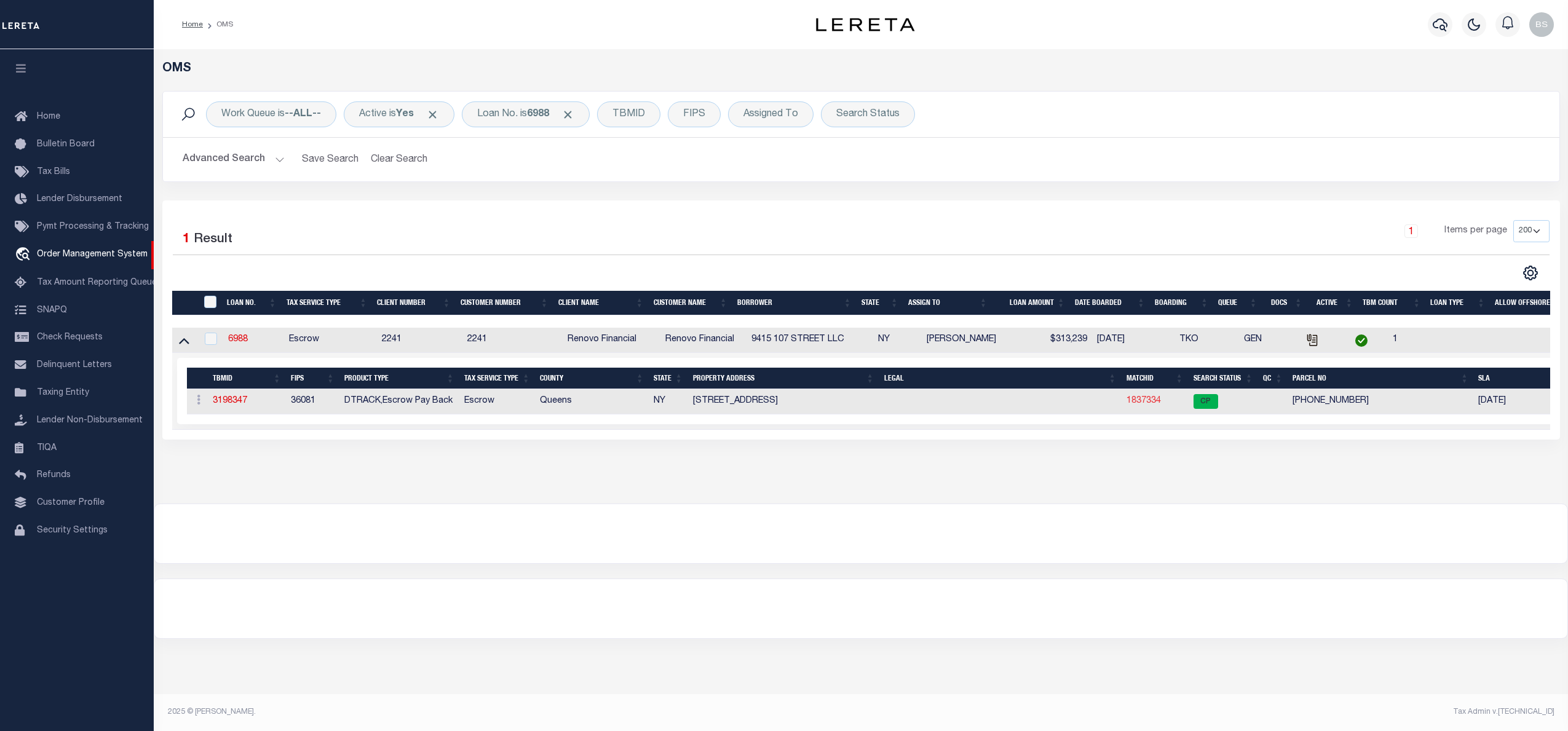
click at [1142, 400] on link "1837334" at bounding box center [1144, 400] width 34 height 8
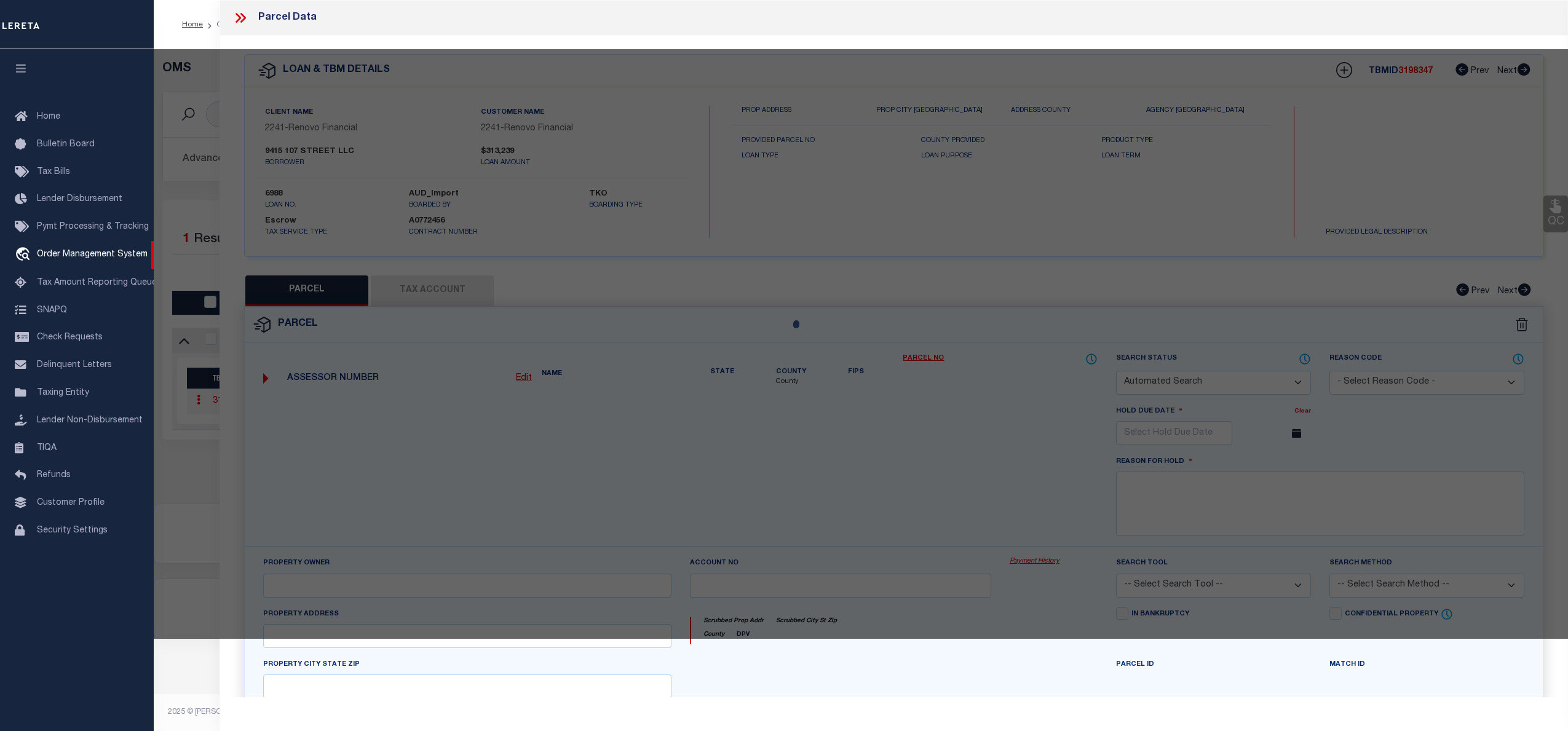
checkbox input "false"
select select "CP"
type input "9415 107 STREET LLC"
select select
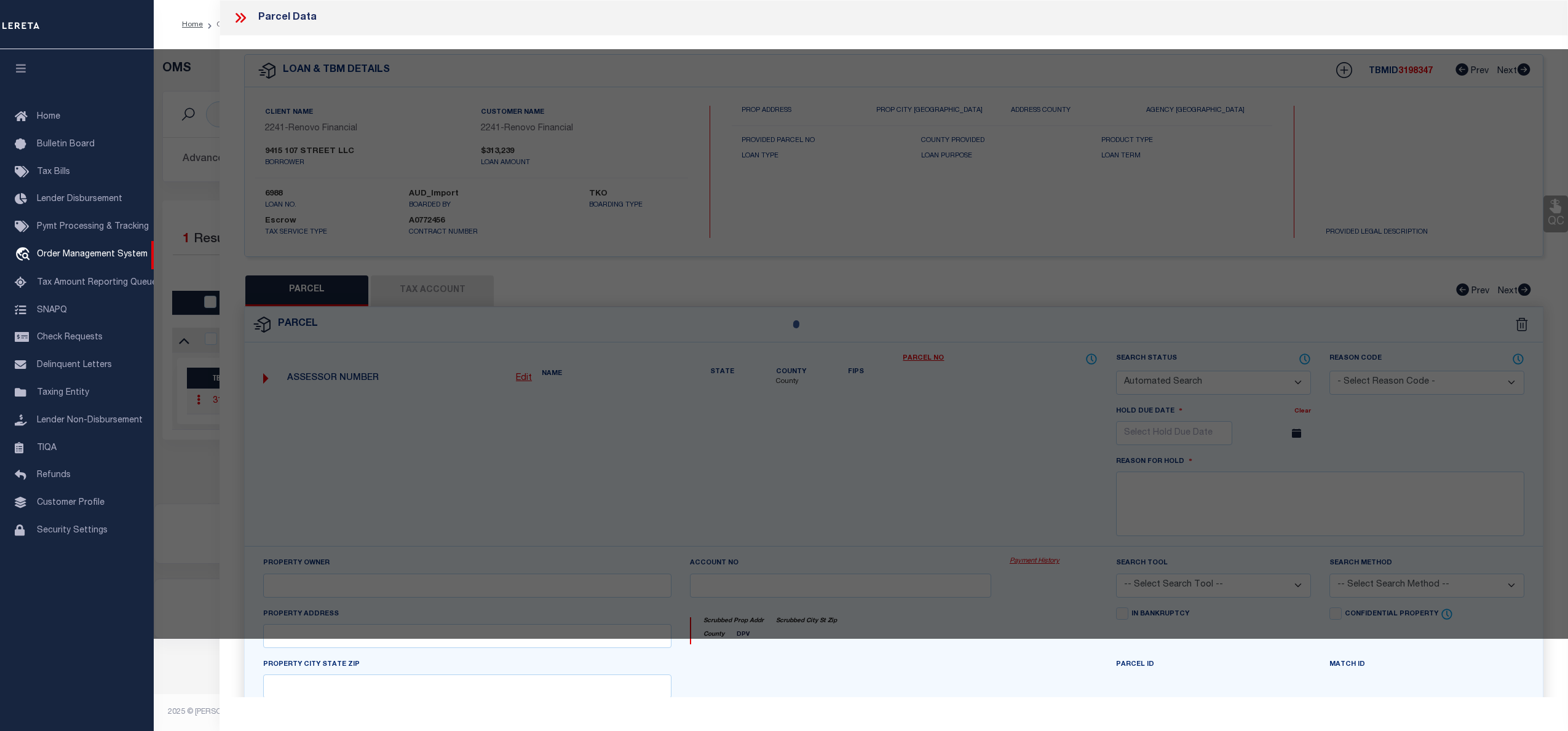
type input "94-15107 STREET,"
checkbox input "false"
type input "Ozone Park11416"
type textarea "Gross Floor Area:1,892 sf (estimated) Residential Units:2Total # of Units:2"
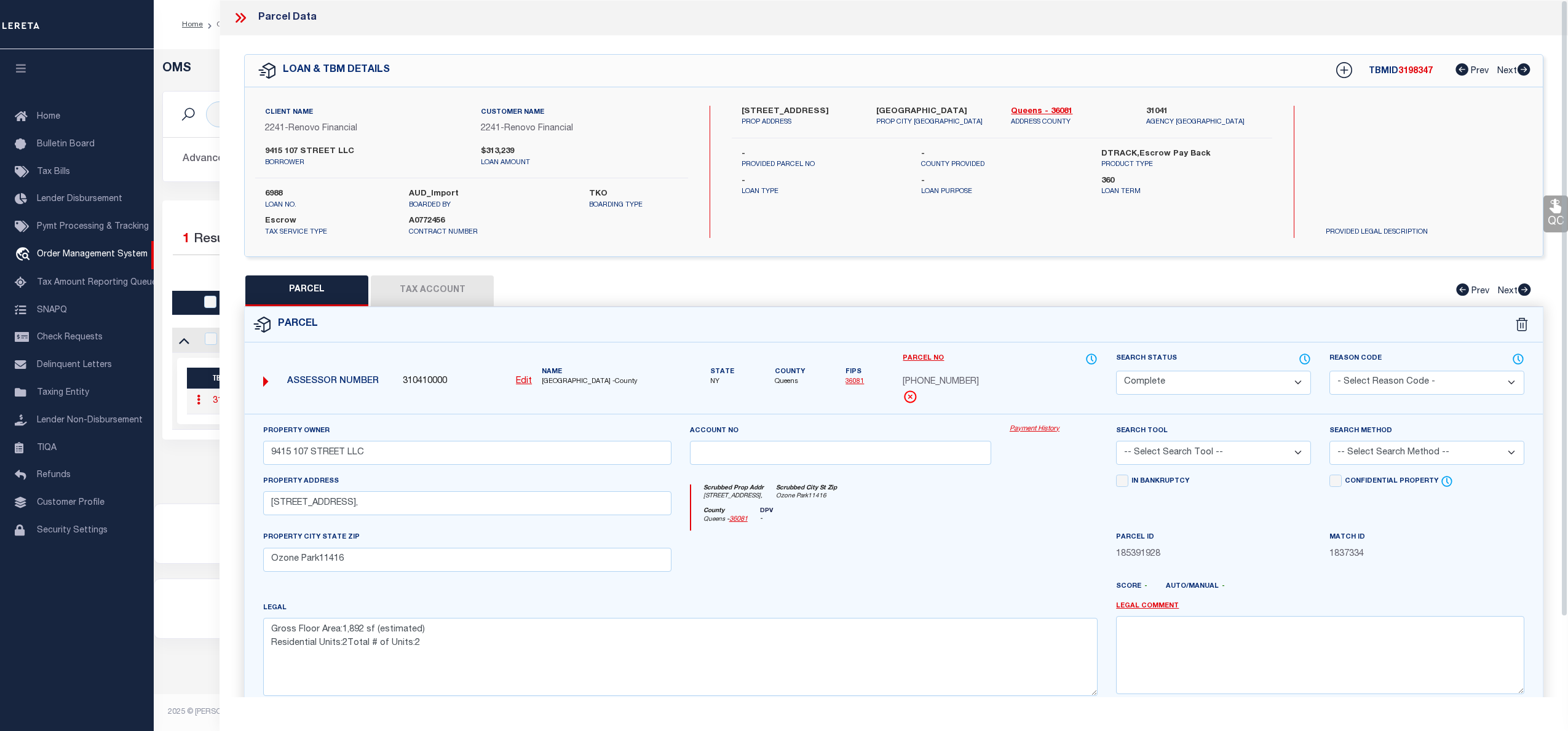
click at [1052, 430] on link "Payment History" at bounding box center [1053, 430] width 88 height 10
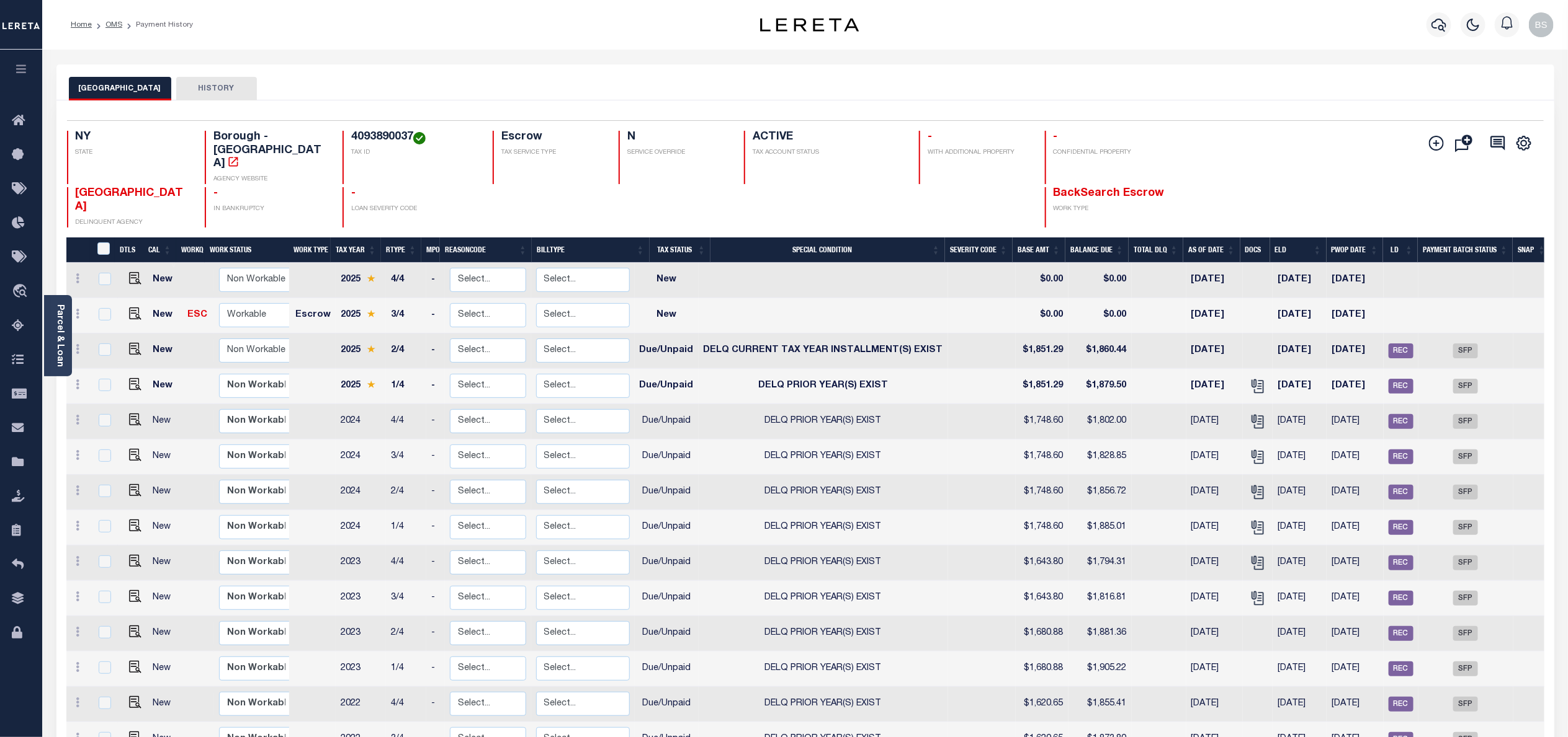
click at [1255, 86] on div "QUEENS CITY HISTORY" at bounding box center [805, 88] width 1473 height 23
click at [77, 298] on span "Order Management System" at bounding box center [113, 291] width 151 height 34
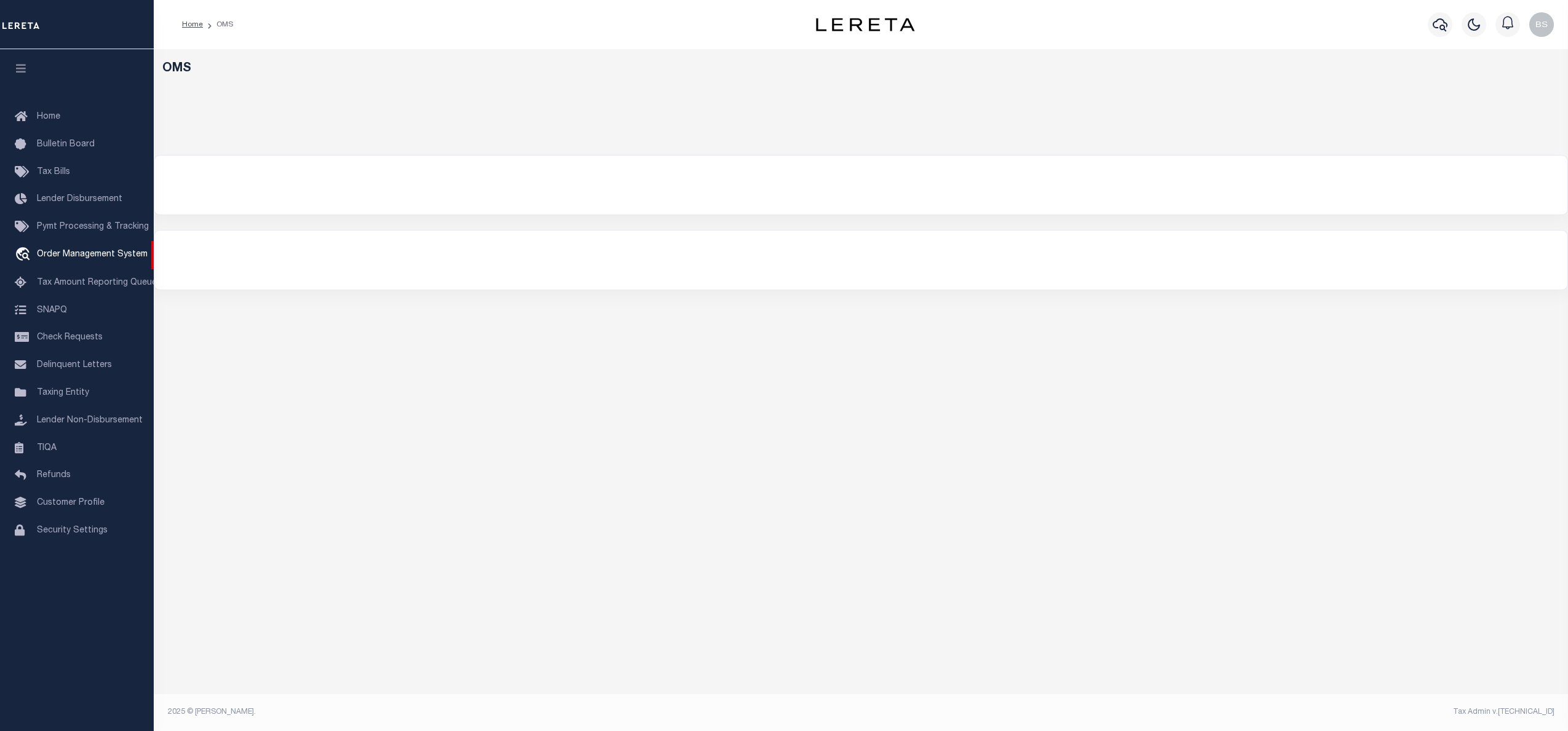
select select "200"
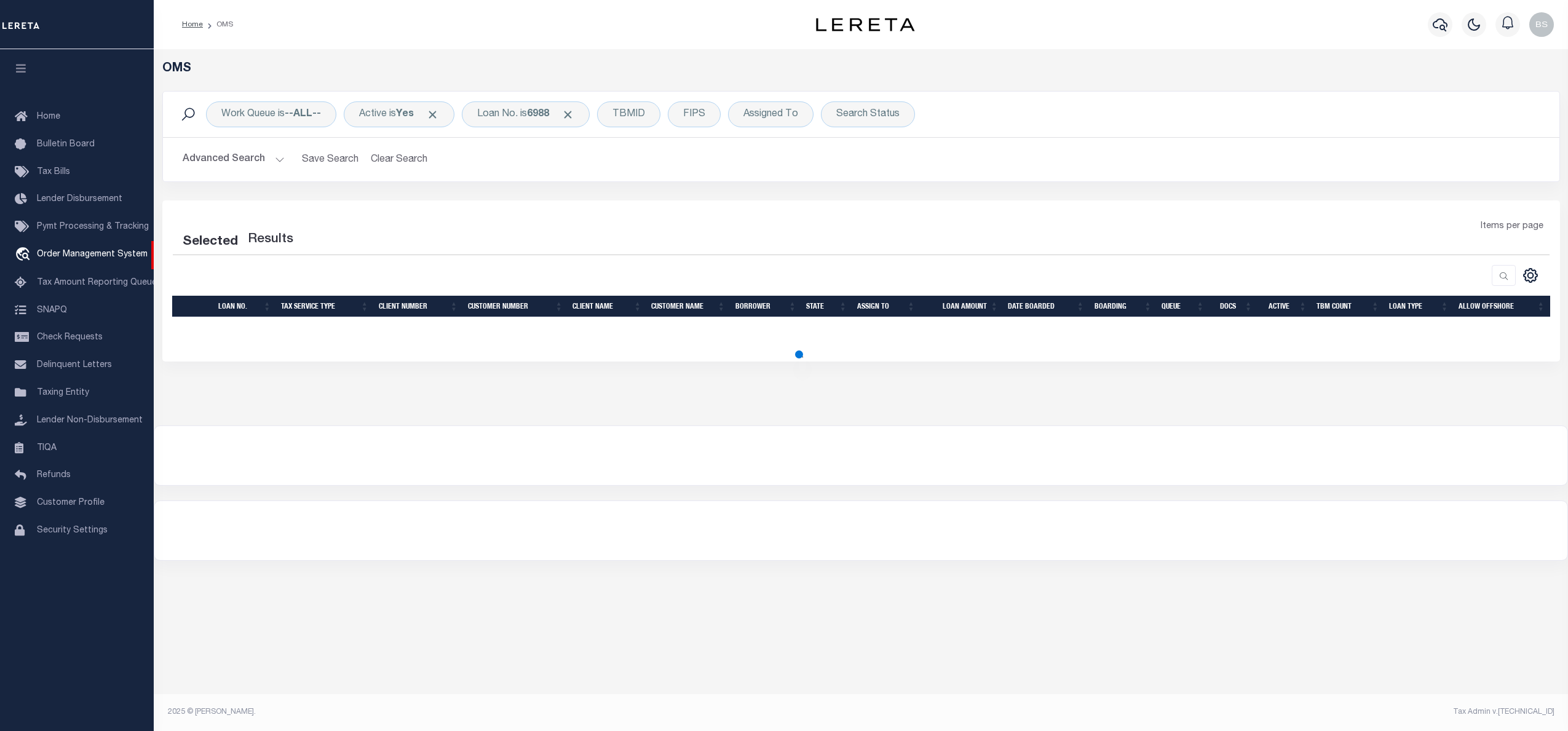
select select "200"
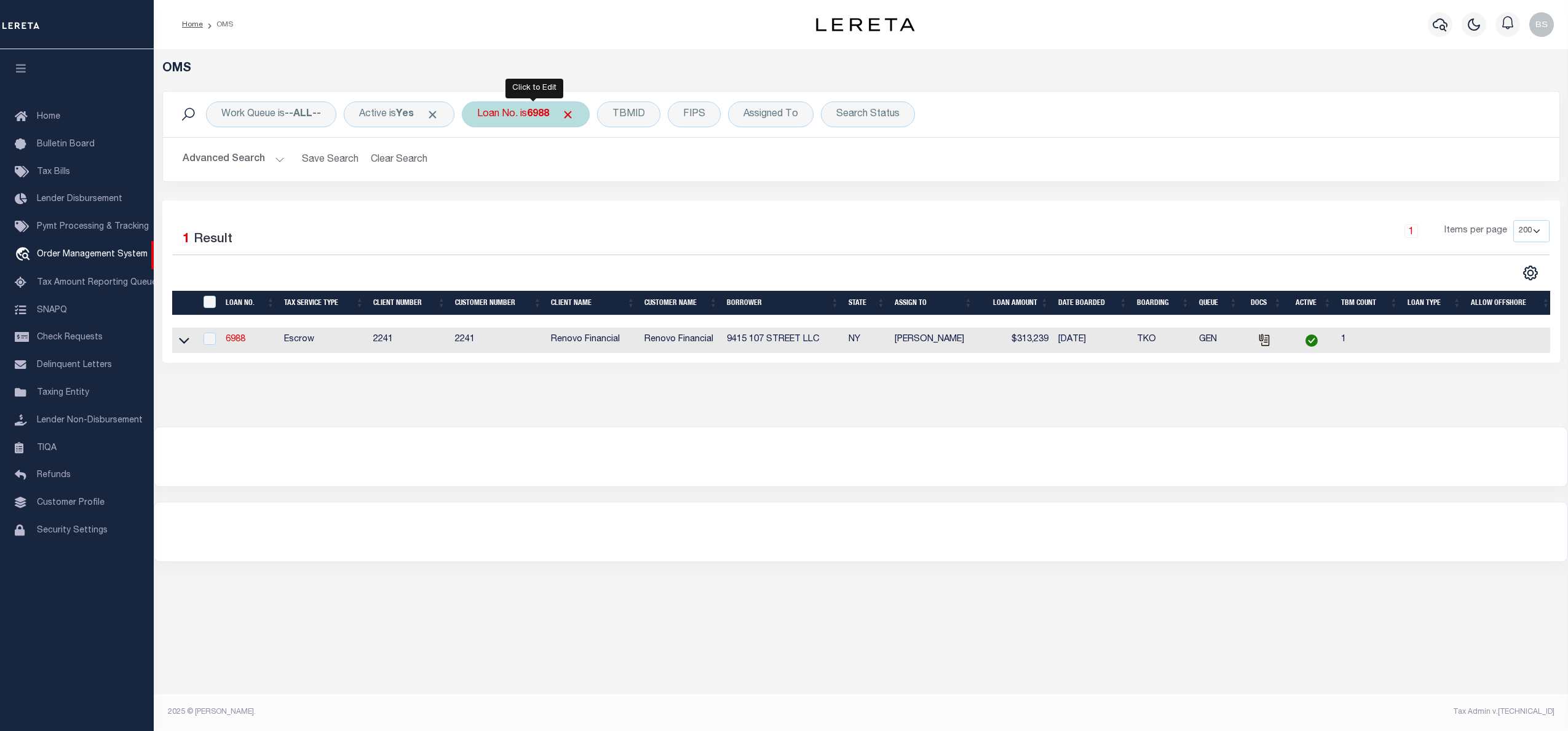
click at [520, 113] on div "Loan No. is 6988" at bounding box center [525, 114] width 128 height 25
type input "11604013"
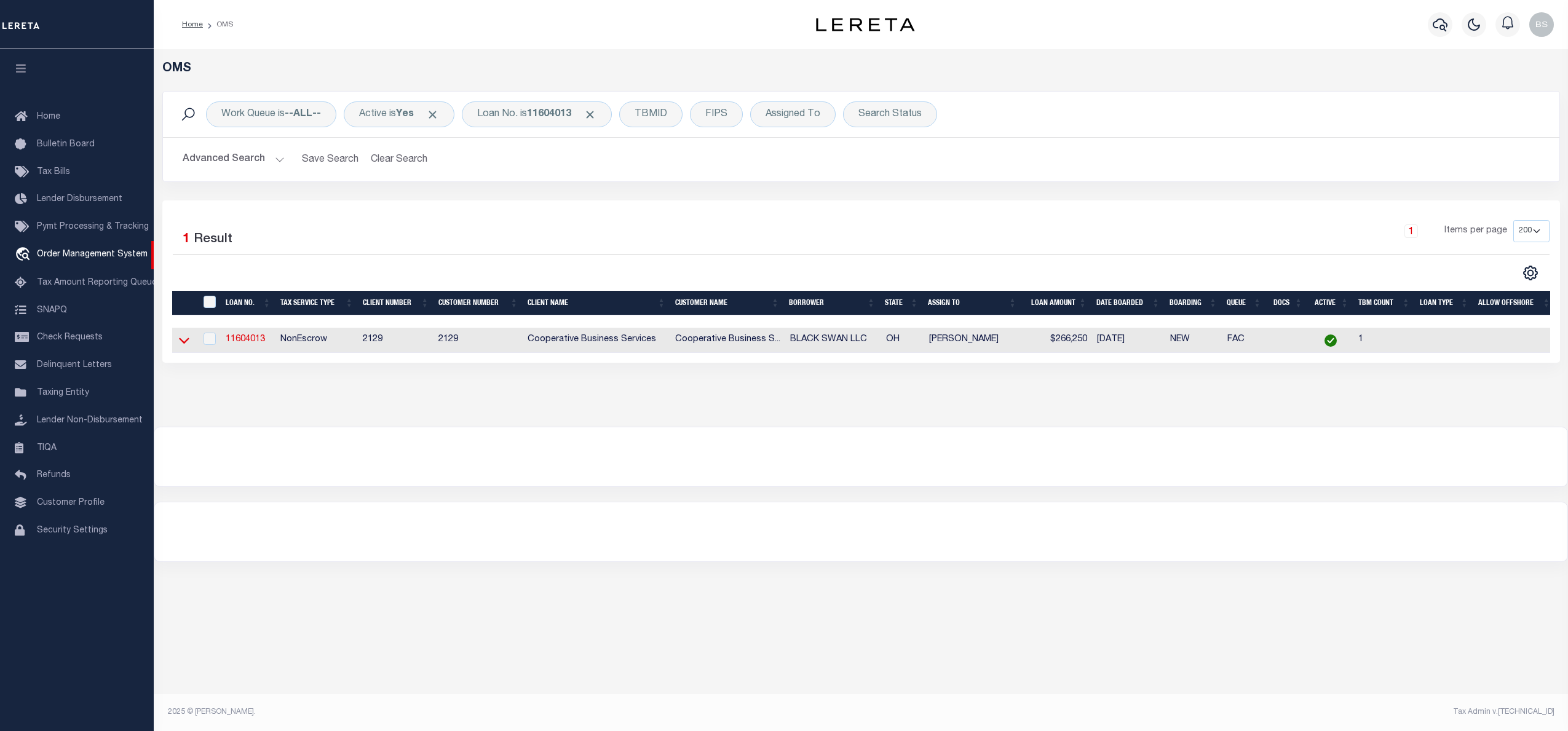
click at [183, 340] on icon at bounding box center [184, 340] width 10 height 13
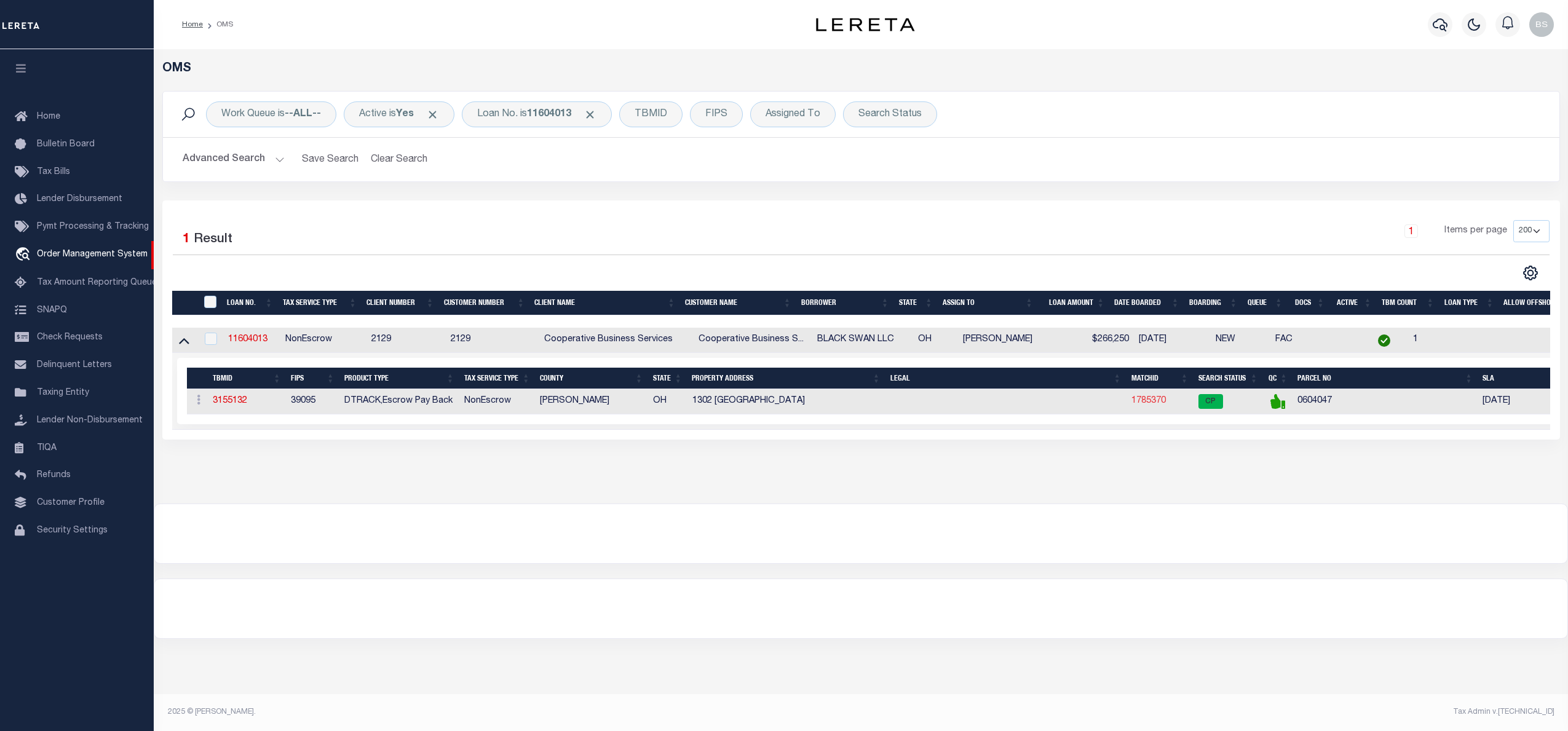
click at [1154, 399] on link "1785370" at bounding box center [1148, 400] width 34 height 8
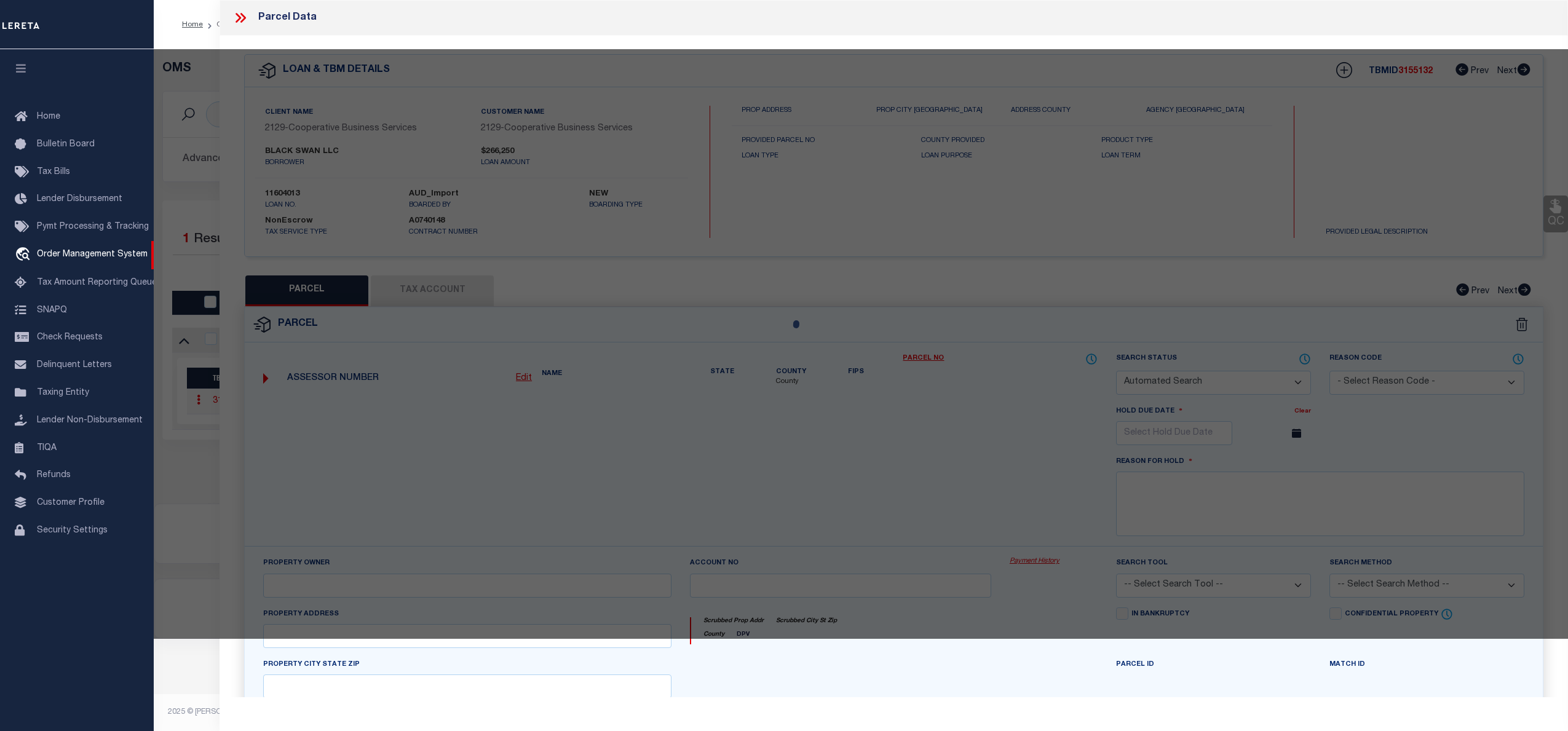
checkbox input "false"
select select "CP"
type input "BLACK SWAN LLC"
select select
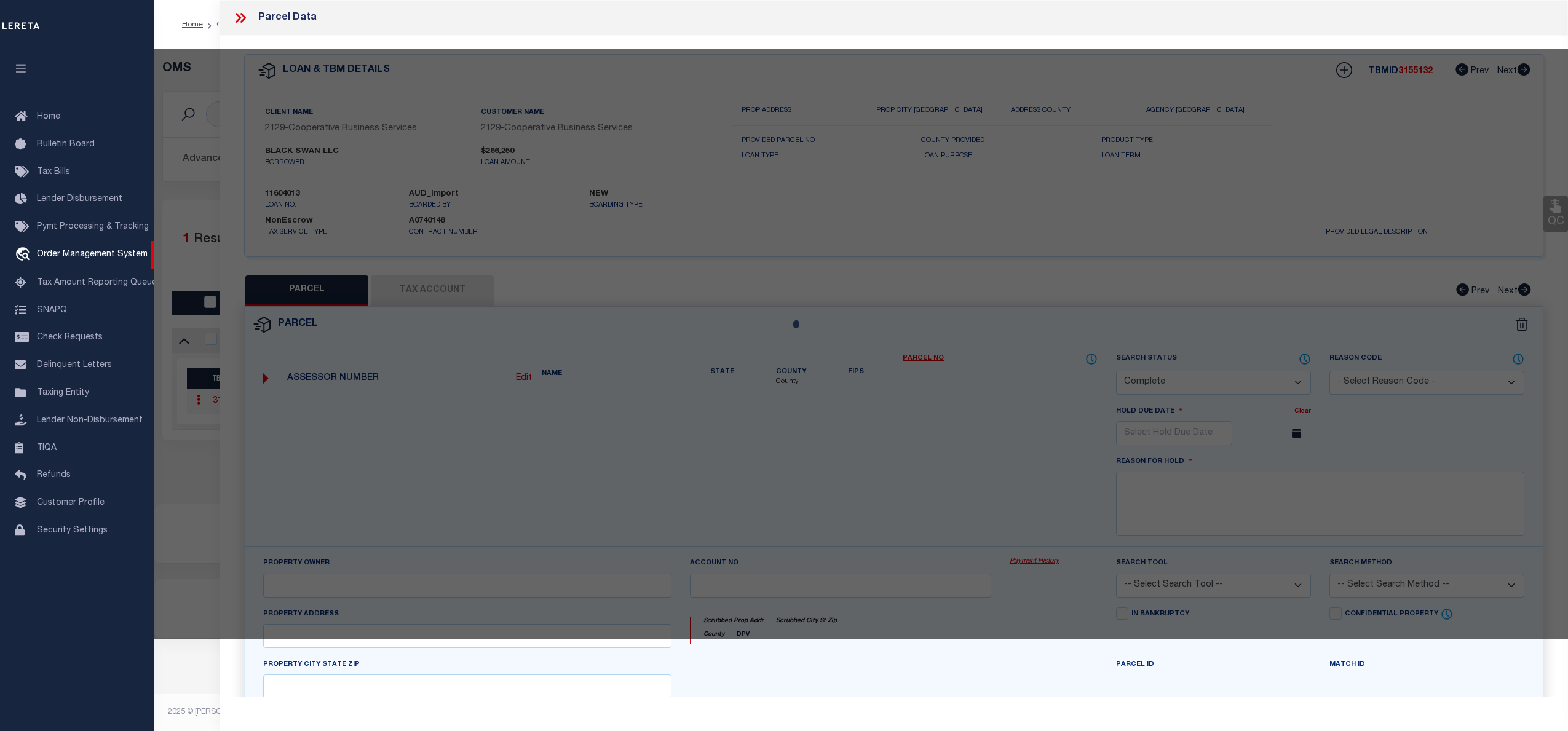
type input "1302 HARVARD BLVD"
checkbox input "false"
type input "TOLEDO OH 43614"
type textarea "GLENDALE BY THE RIVER LOT 43"
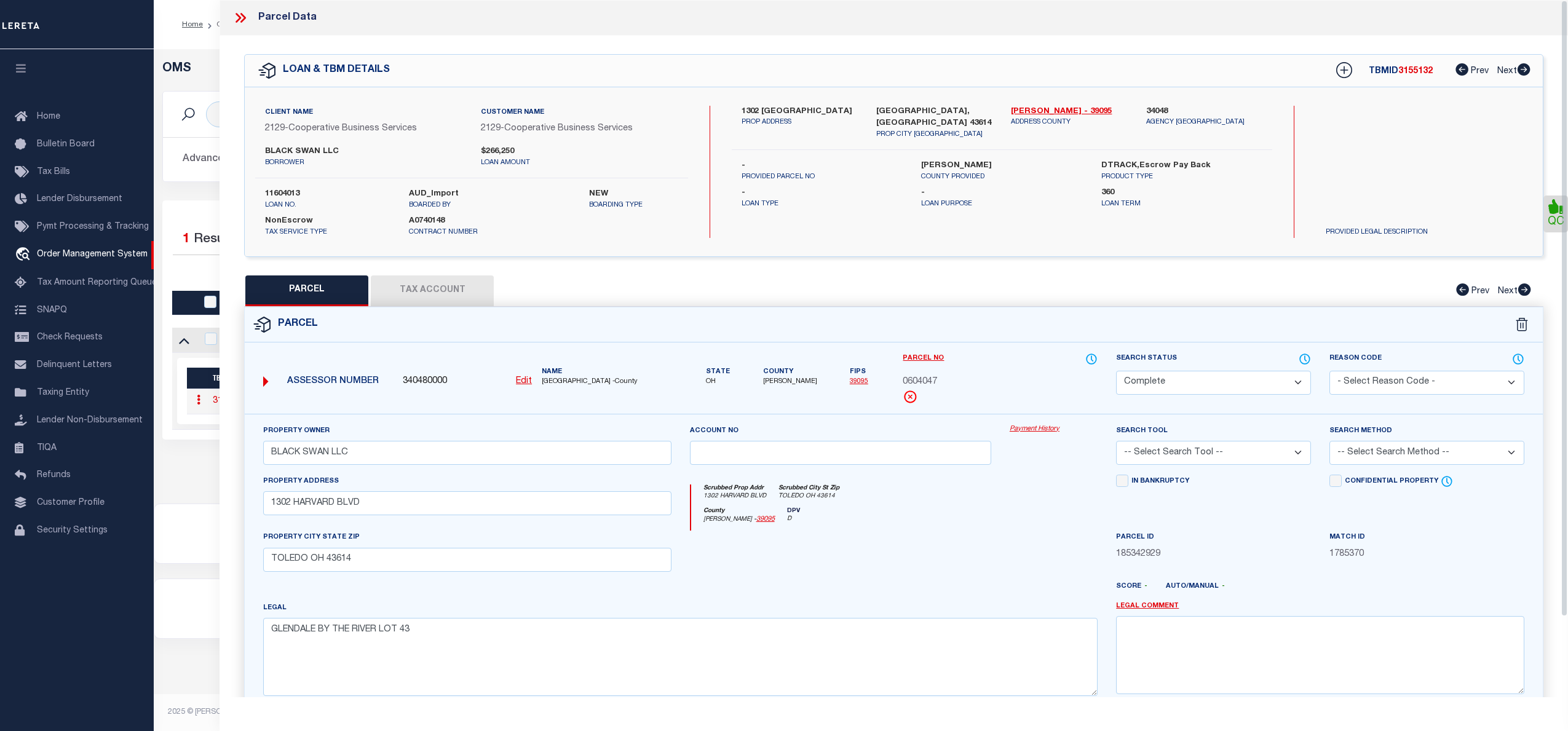
click at [1049, 426] on link "Payment History" at bounding box center [1053, 430] width 88 height 10
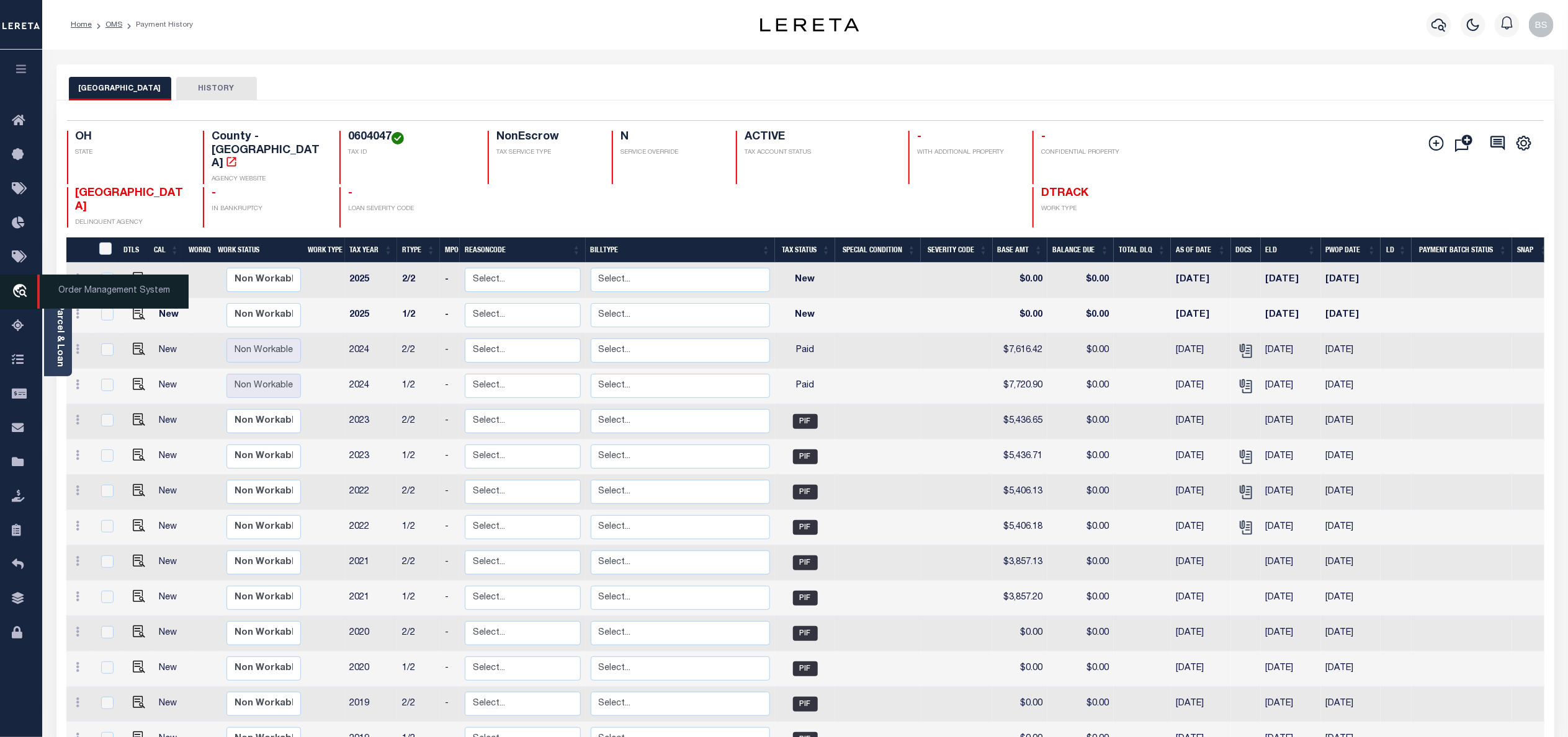
click at [77, 285] on span "Order Management System" at bounding box center [113, 291] width 151 height 34
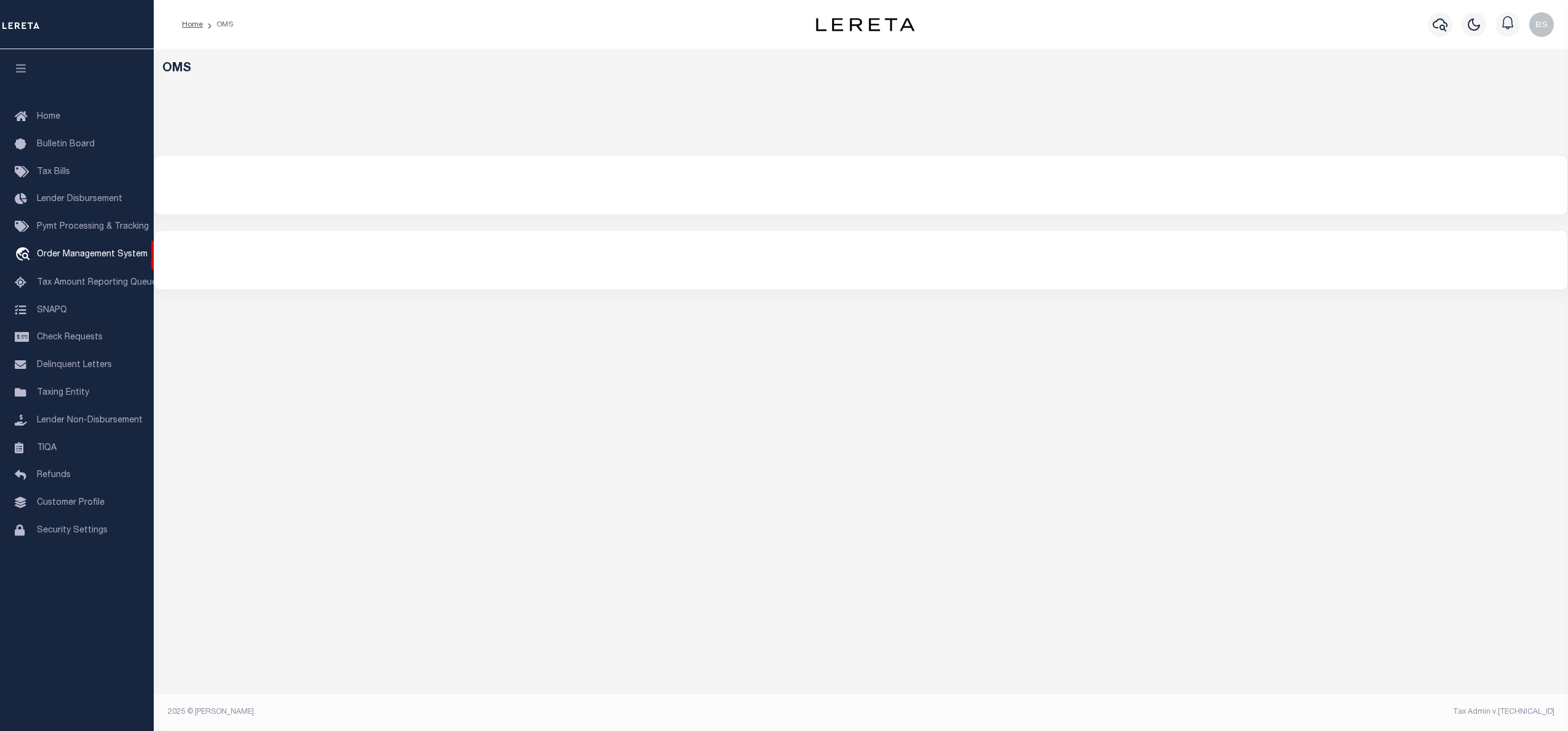
select select "200"
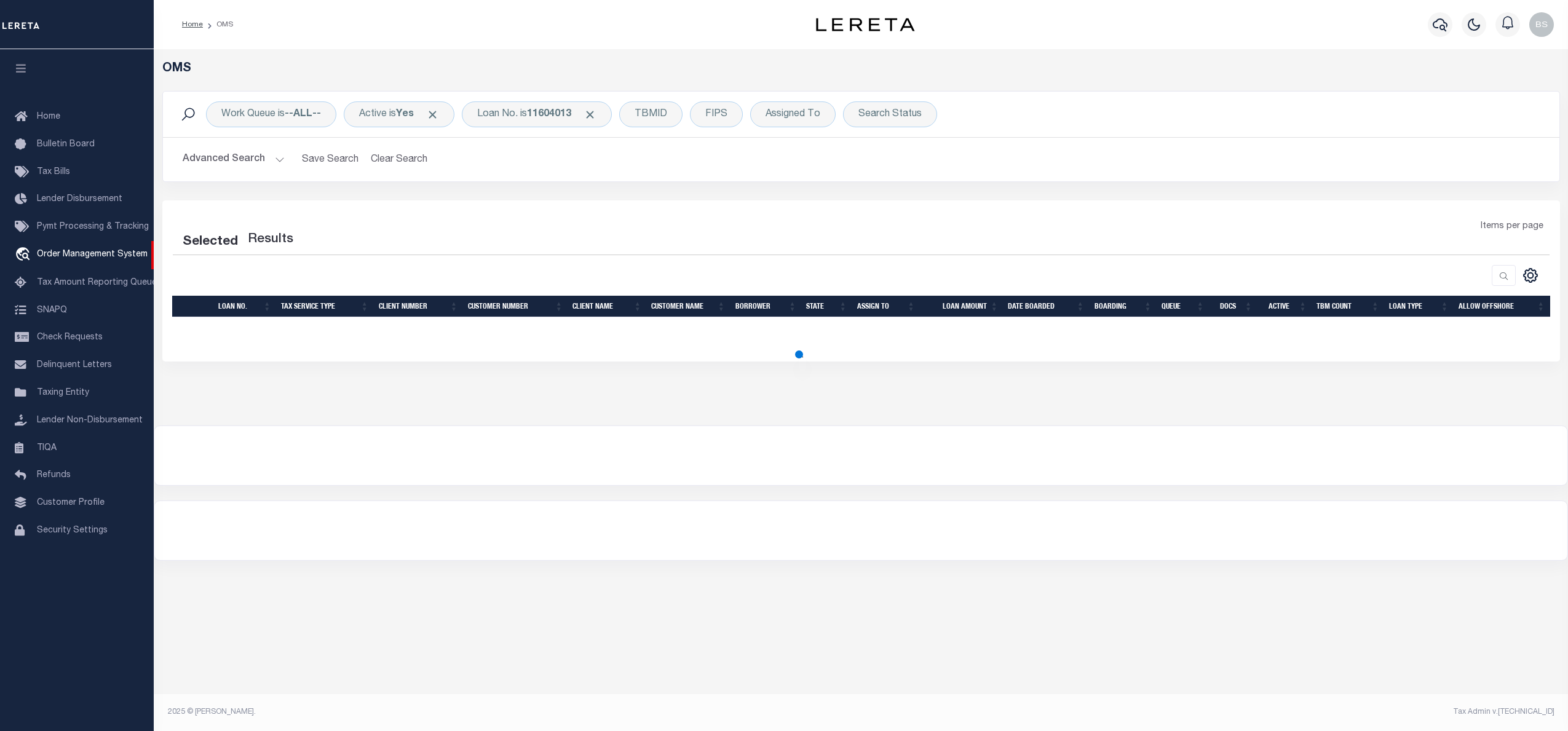
select select "200"
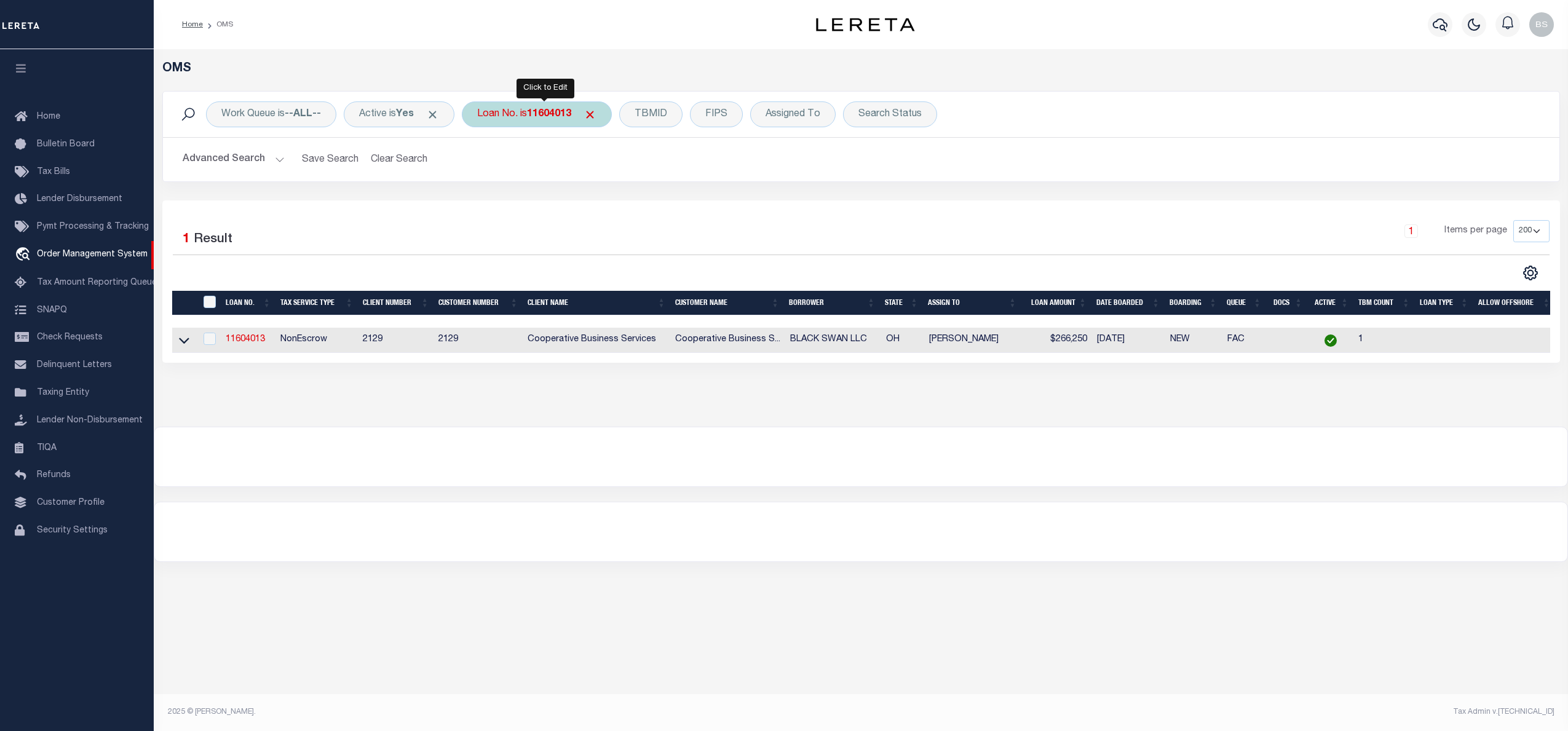
click at [552, 118] on b "11604013" at bounding box center [549, 114] width 44 height 10
type input "72018164"
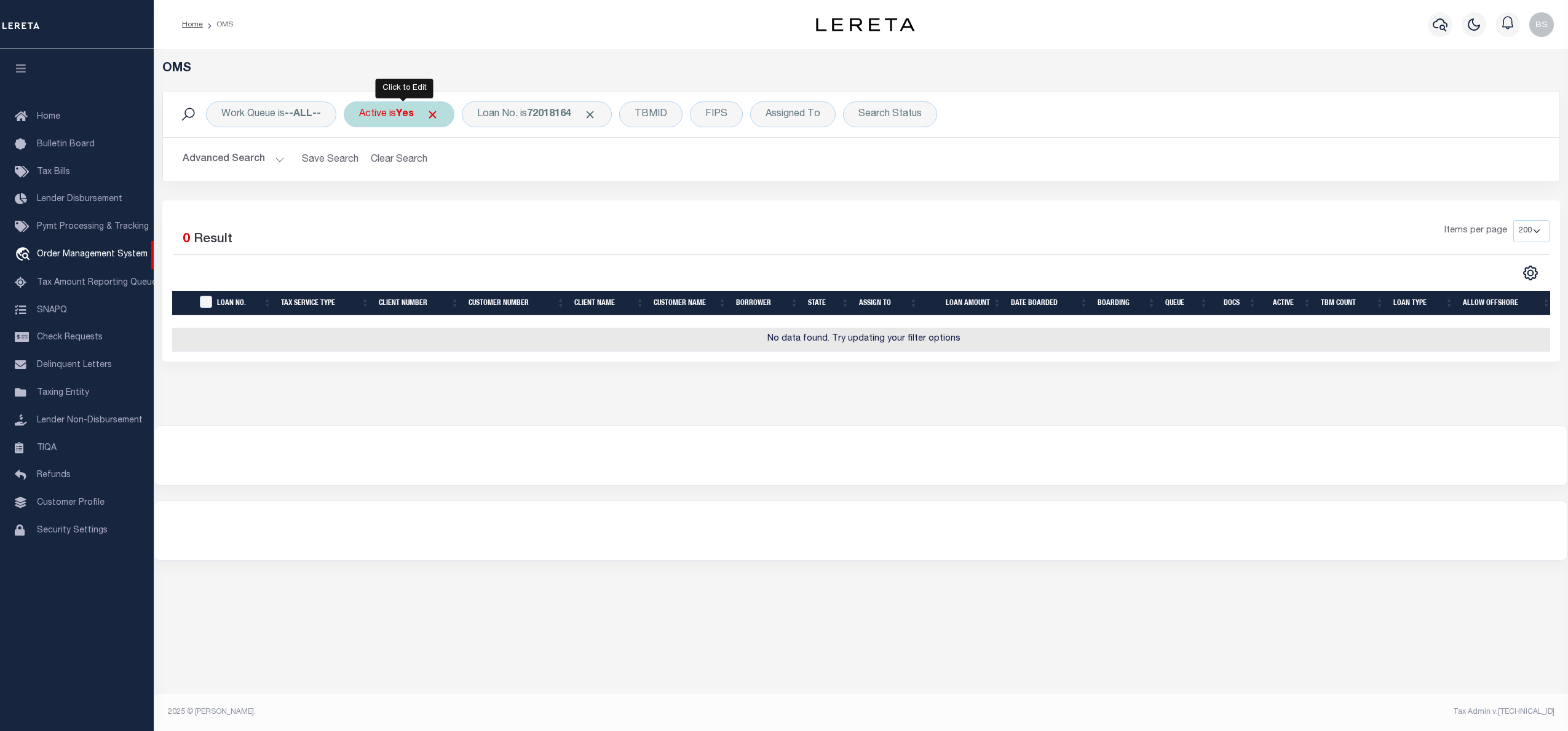
click at [409, 116] on b "Yes" at bounding box center [405, 114] width 18 height 10
click at [426, 177] on select "Yes No" at bounding box center [450, 174] width 181 height 23
select select "false"
click at [363, 164] on select "Yes No" at bounding box center [450, 174] width 181 height 23
click at [535, 200] on input "Apply" at bounding box center [522, 201] width 36 height 20
